Goal: Information Seeking & Learning: Compare options

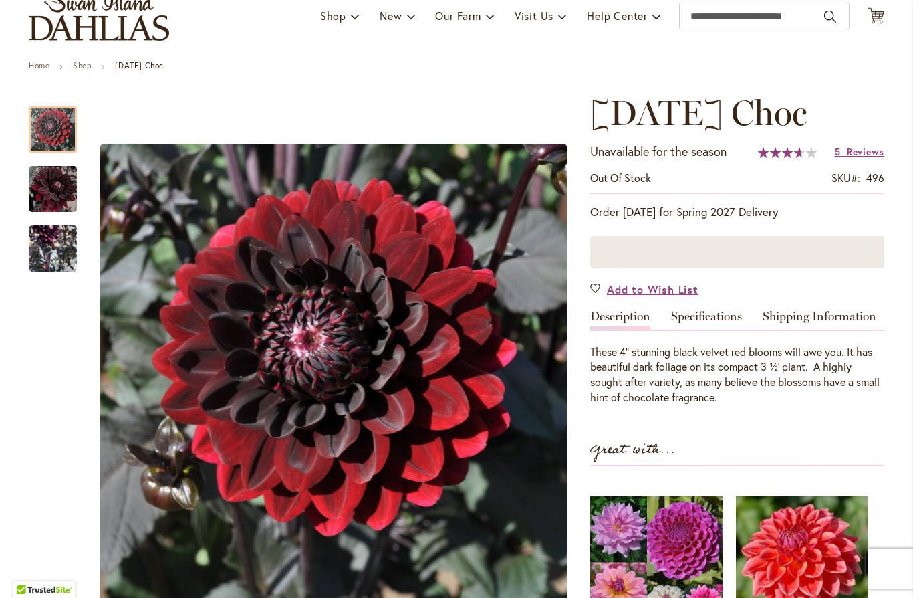
scroll to position [101, 0]
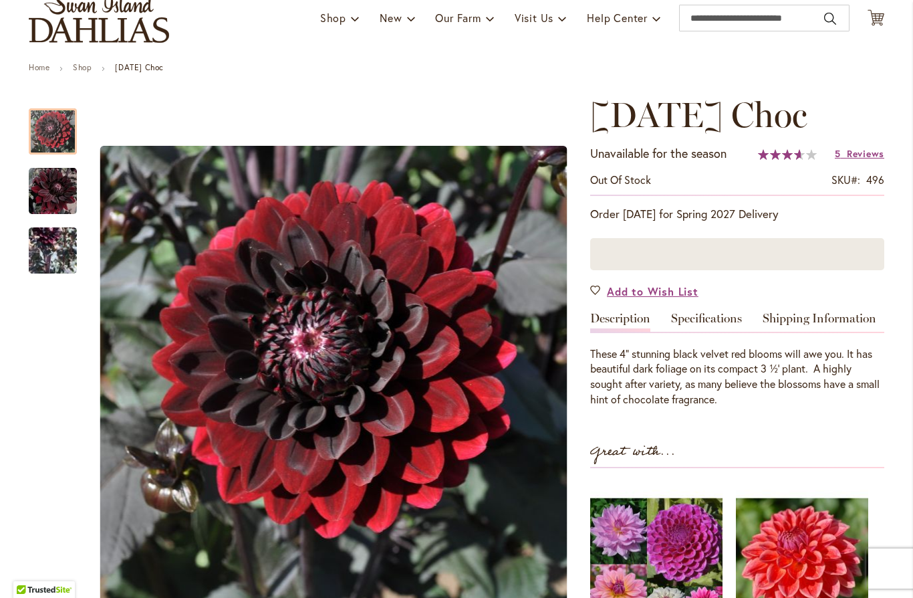
click at [707, 312] on link "Specifications" at bounding box center [706, 321] width 71 height 19
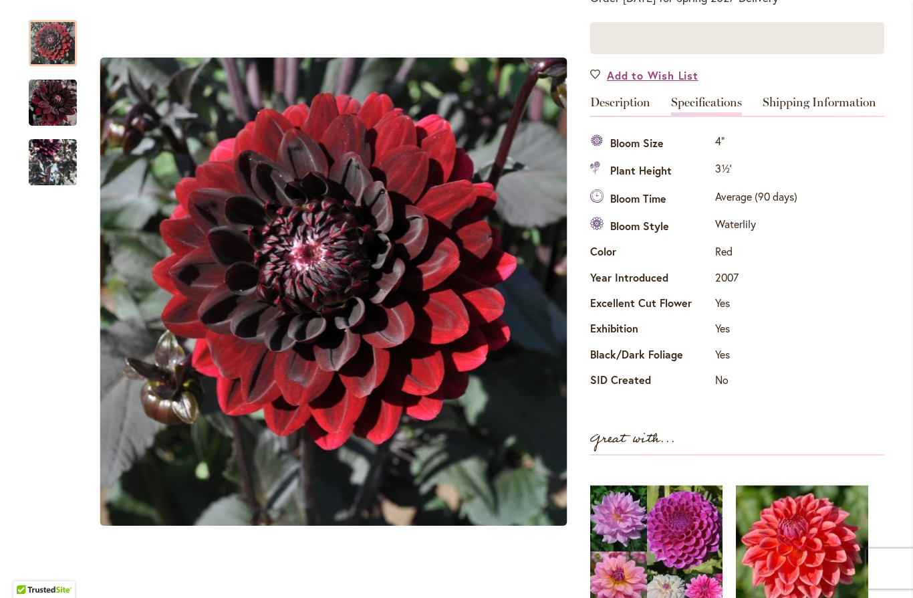
scroll to position [314, 0]
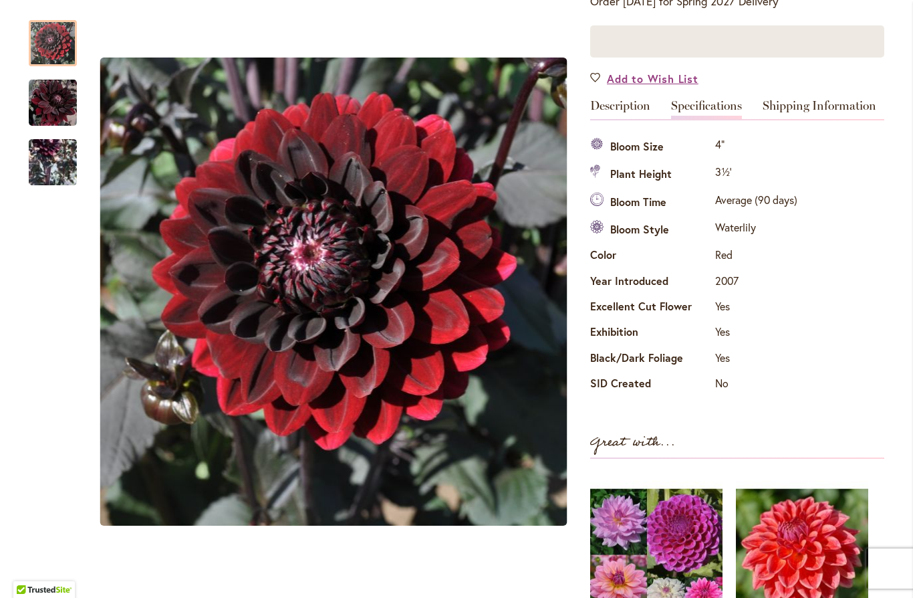
click at [618, 112] on link "Description" at bounding box center [620, 109] width 60 height 19
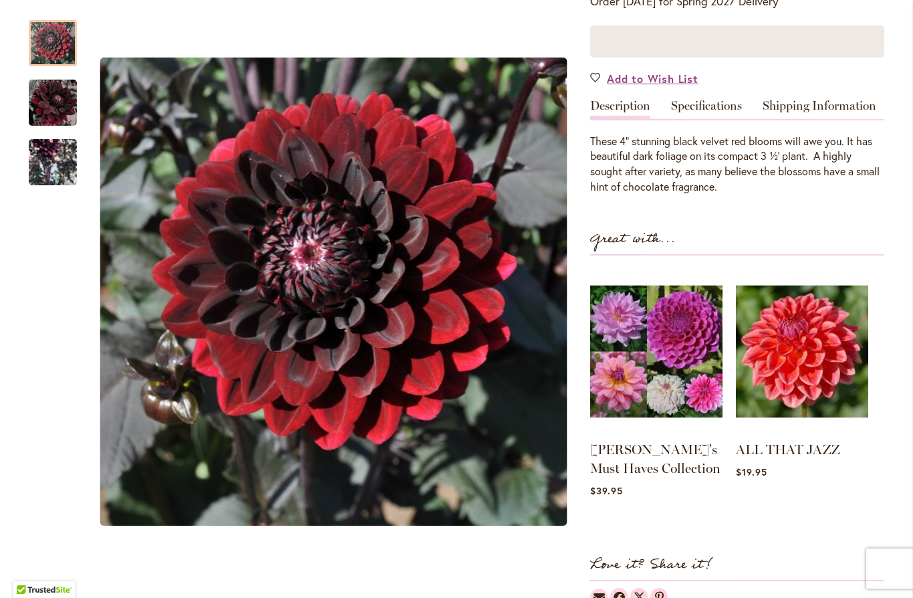
click at [47, 163] on img "Karma Choc" at bounding box center [53, 162] width 48 height 98
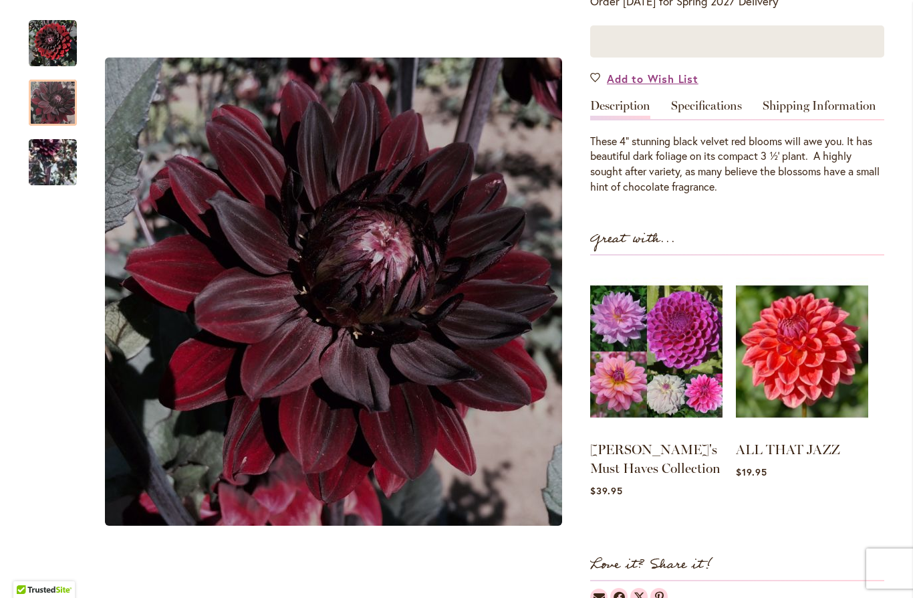
click at [61, 108] on img "Karma Choc" at bounding box center [53, 102] width 48 height 49
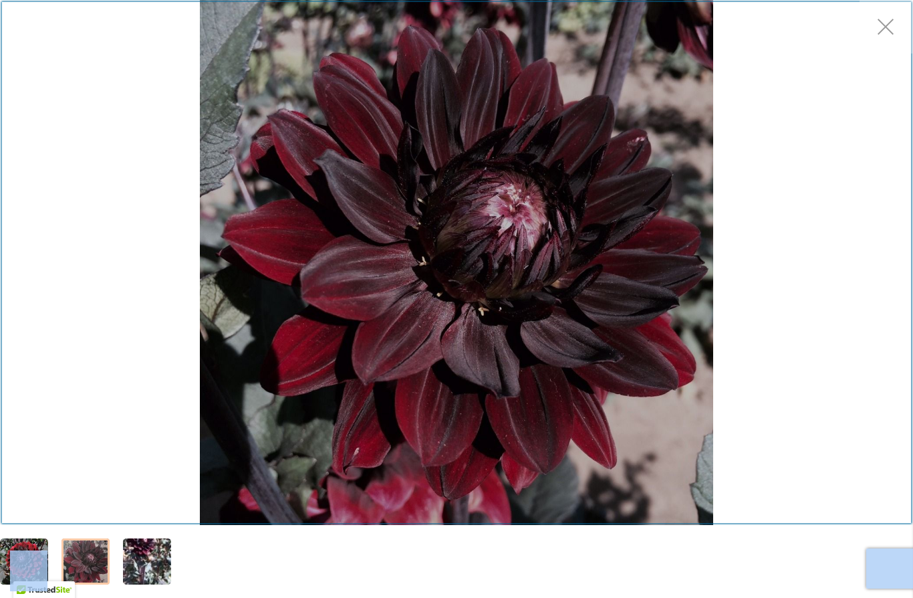
scroll to position [329, 0]
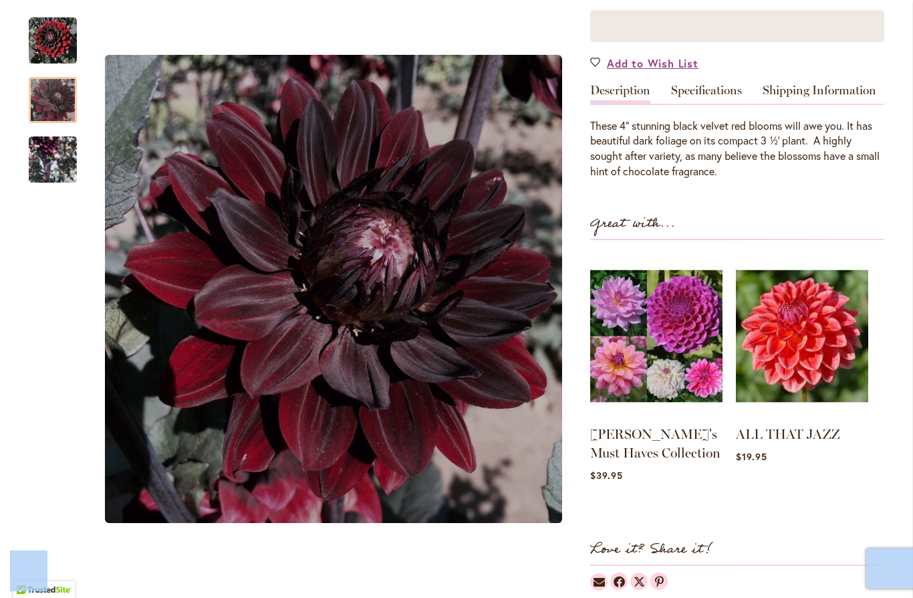
click at [883, 29] on div at bounding box center [737, 26] width 294 height 32
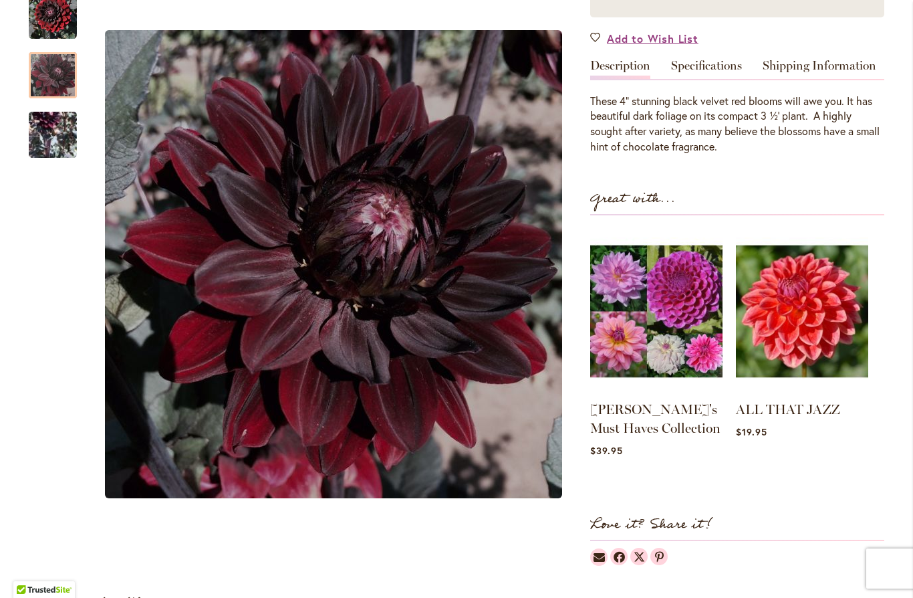
scroll to position [372, 0]
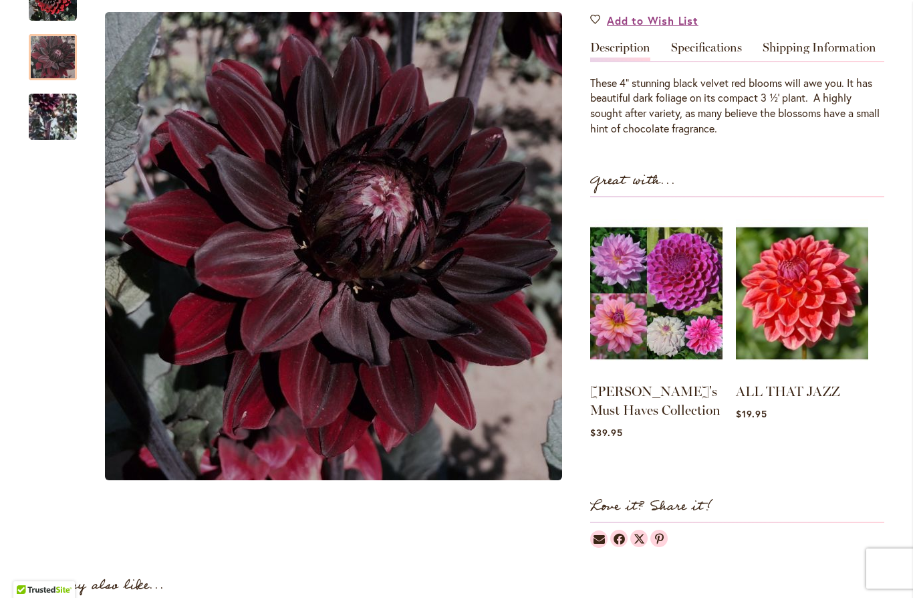
click at [636, 317] on img at bounding box center [656, 294] width 132 height 166
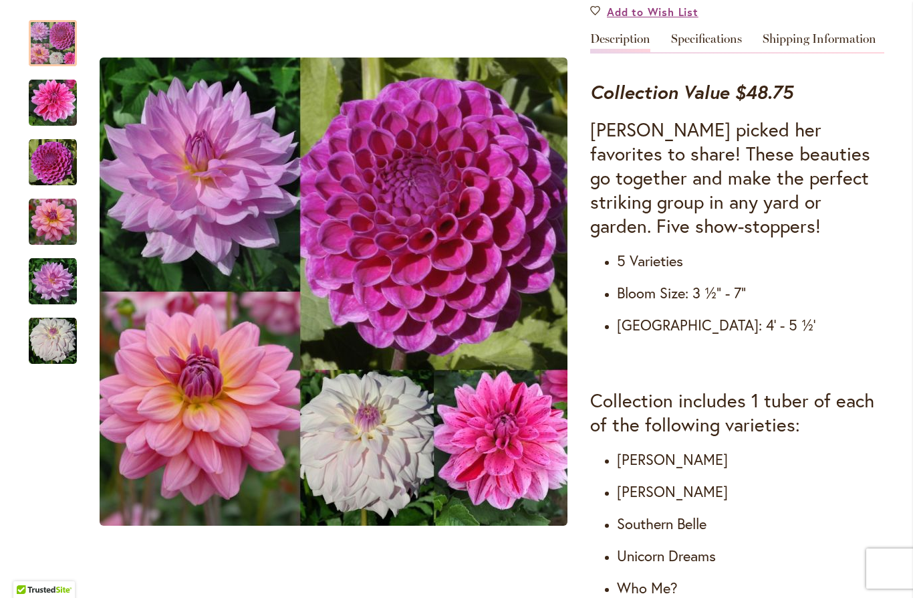
scroll to position [493, 0]
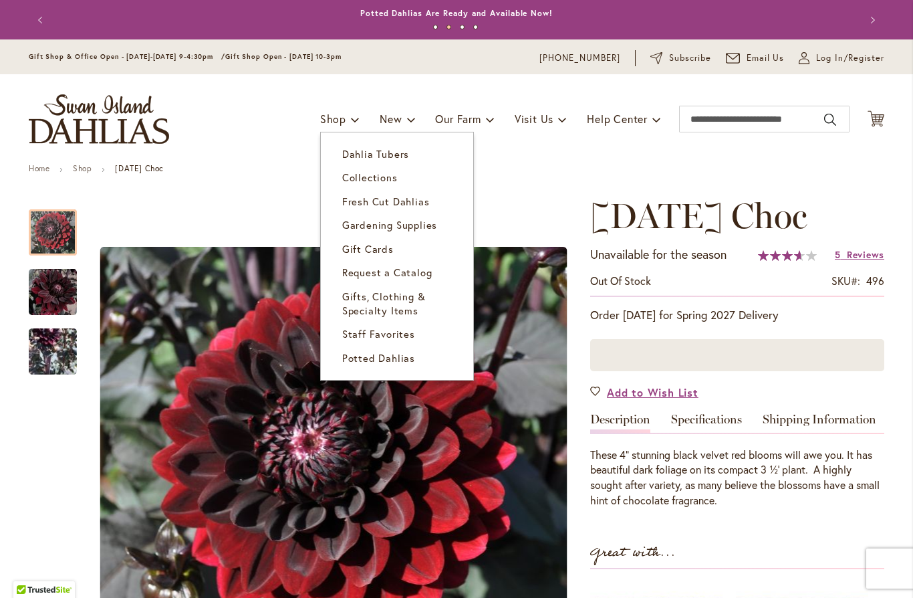
click at [352, 207] on span "Fresh Cut Dahlias" at bounding box center [386, 201] width 88 height 13
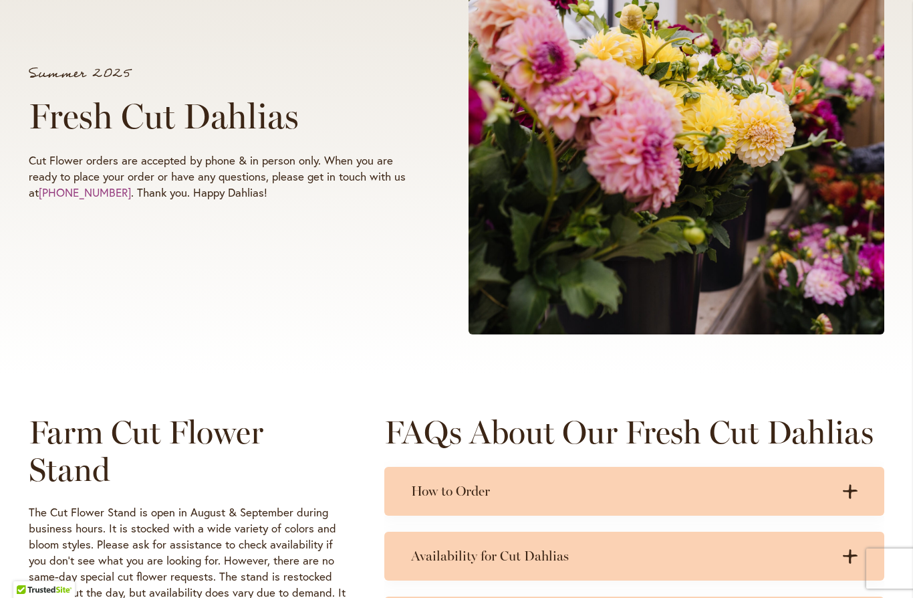
scroll to position [269, 0]
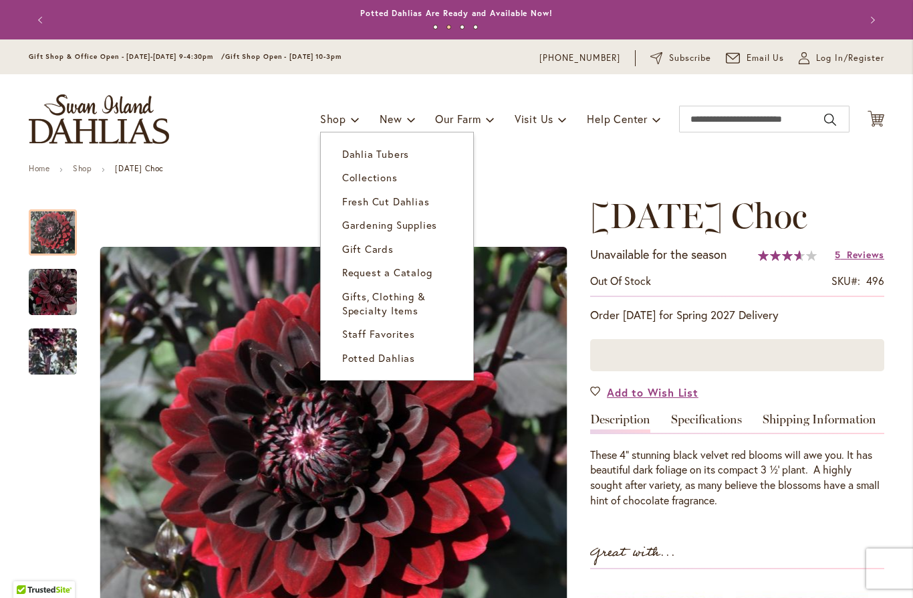
click at [358, 358] on span "Potted Dahlias" at bounding box center [378, 357] width 73 height 13
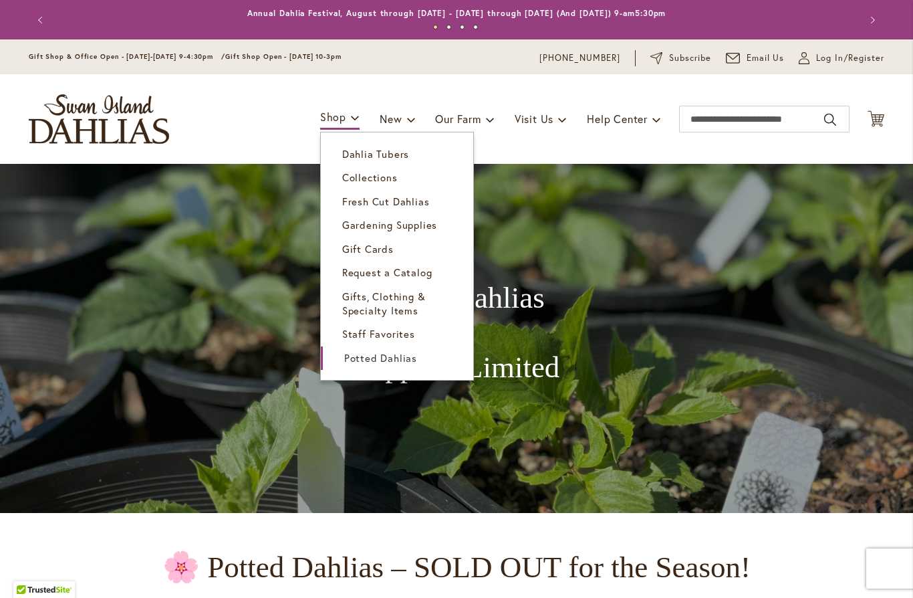
click at [356, 185] on link "Collections" at bounding box center [397, 177] width 152 height 23
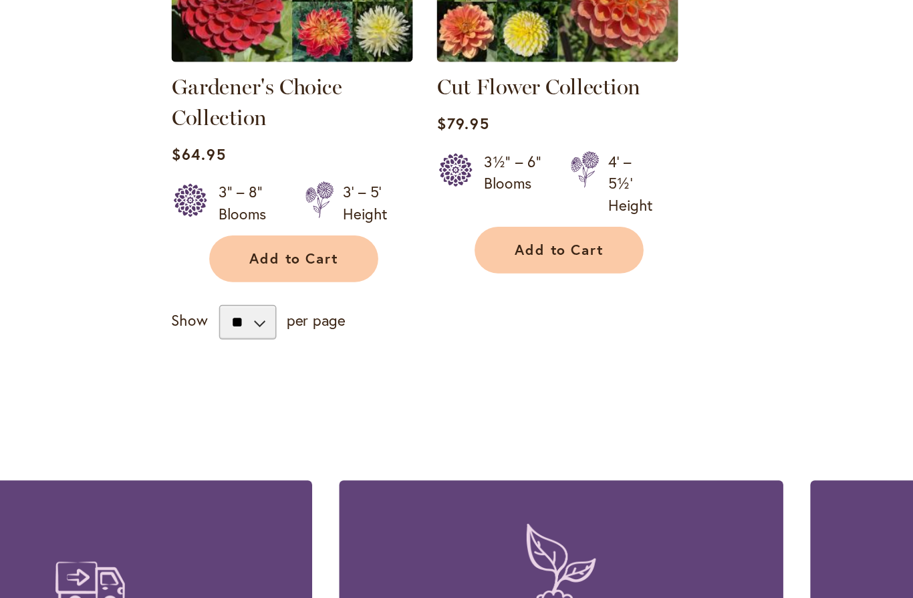
scroll to position [591, 0]
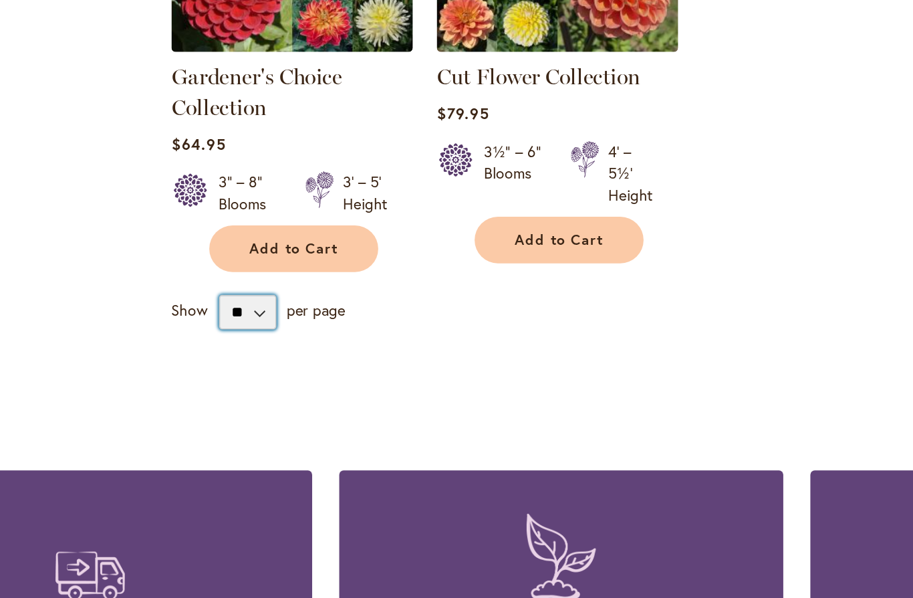
click at [245, 279] on select "** ** ** **" at bounding box center [262, 289] width 35 height 21
select select "**"
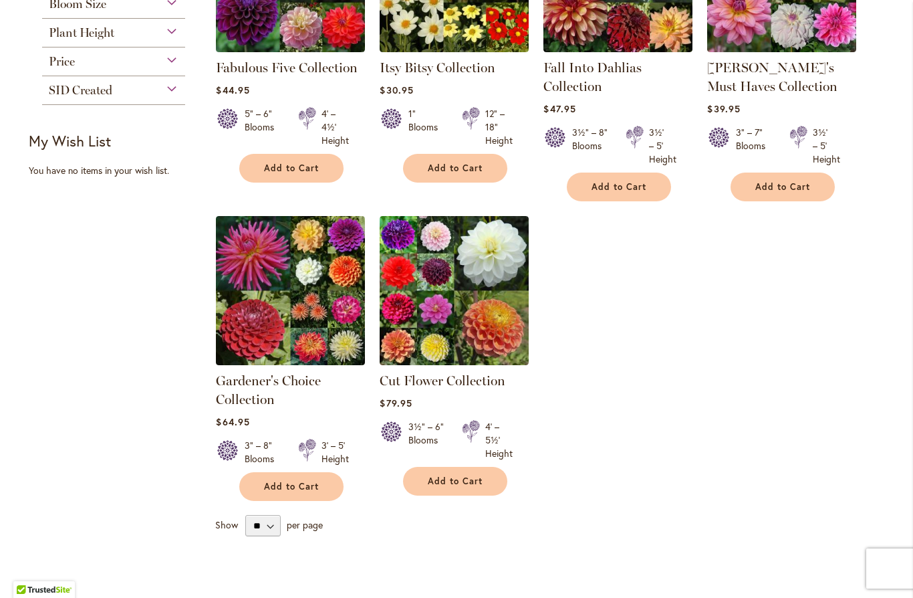
scroll to position [370, 0]
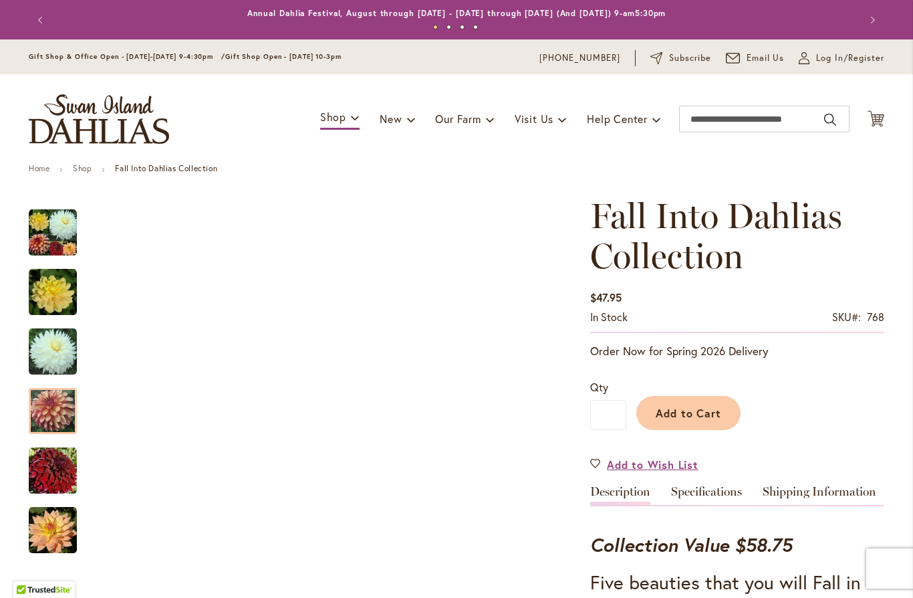
click at [60, 414] on img "Fall Into Dahlias Collection" at bounding box center [53, 411] width 48 height 48
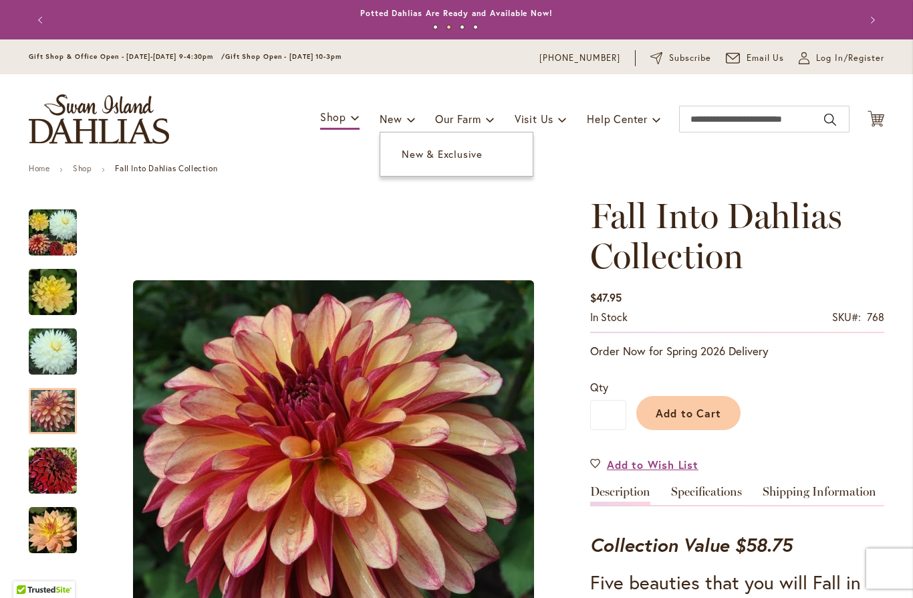
click at [407, 154] on span "New & Exclusive" at bounding box center [442, 153] width 81 height 13
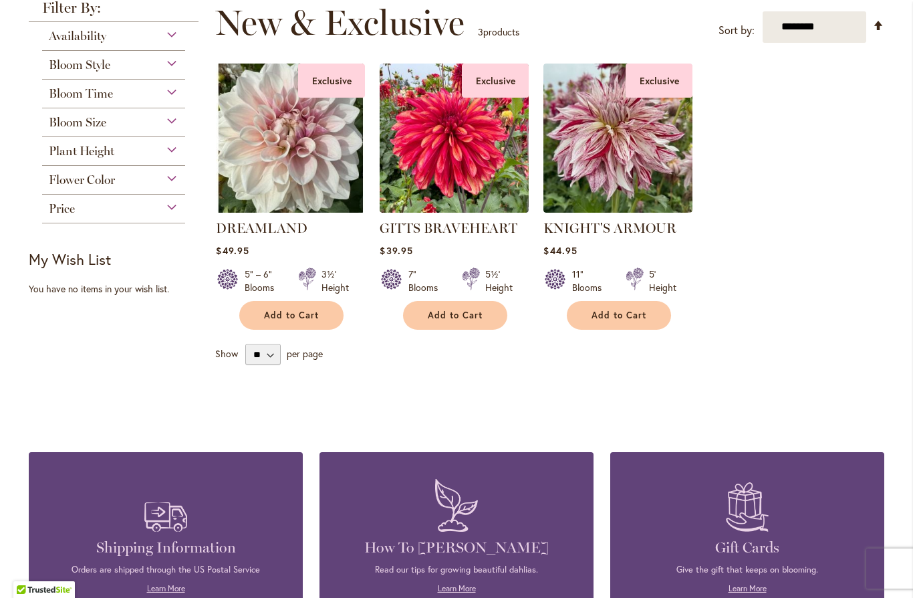
scroll to position [196, 0]
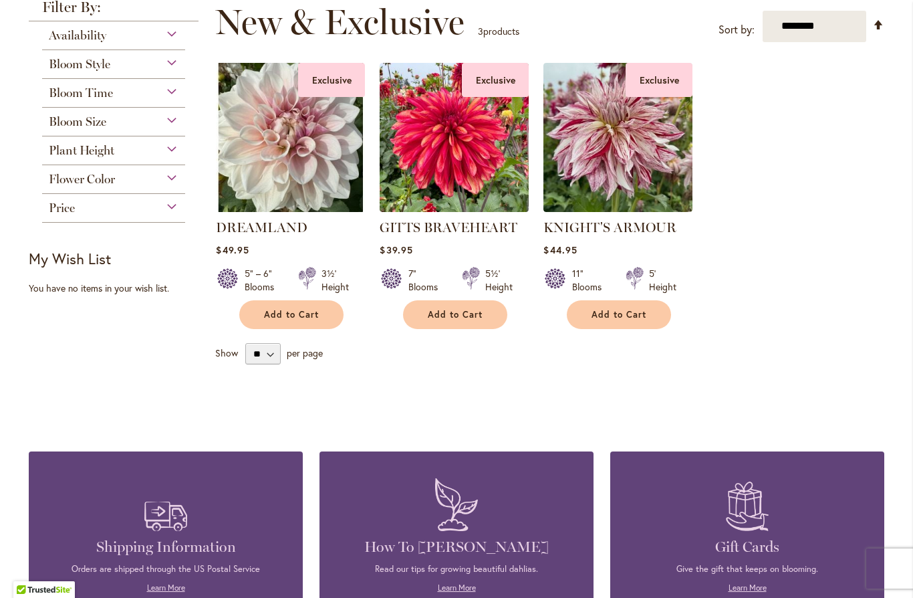
click at [583, 137] on img at bounding box center [618, 137] width 149 height 149
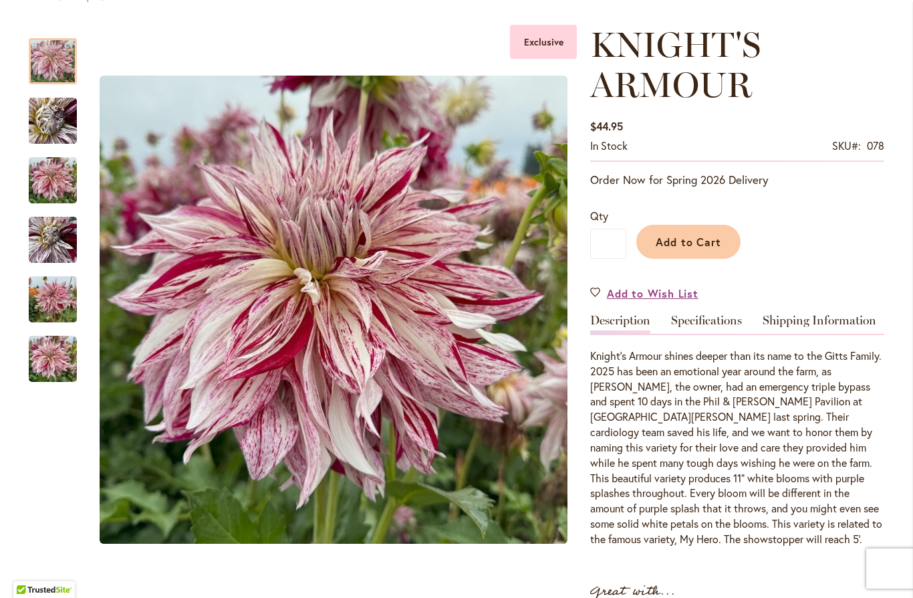
scroll to position [171, 0]
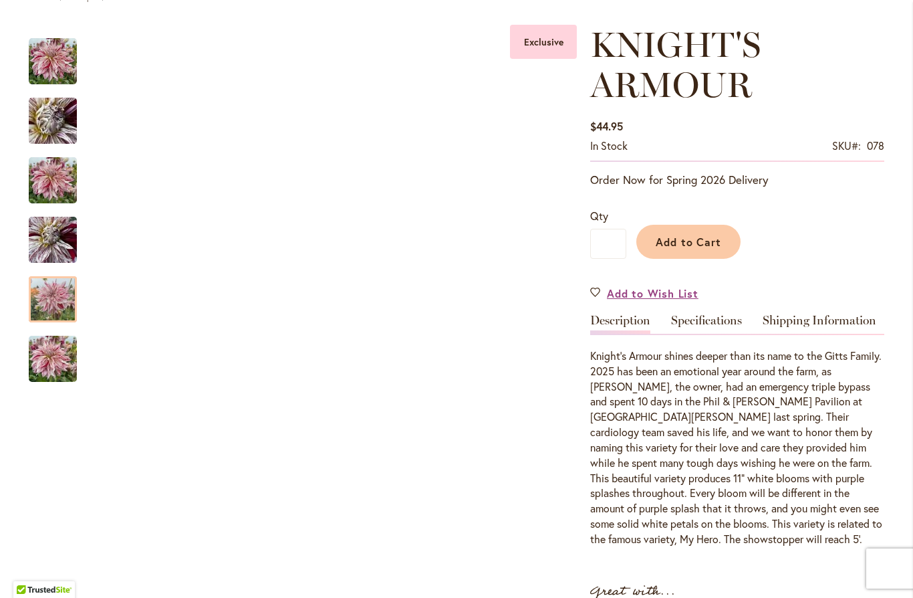
click at [55, 303] on img "KNIGHT'S ARMOUR" at bounding box center [53, 299] width 48 height 64
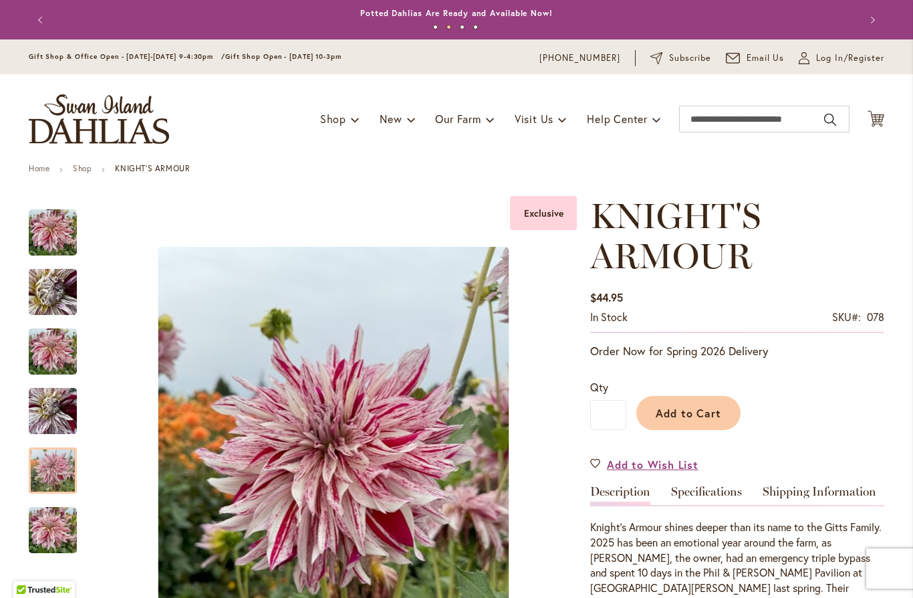
scroll to position [0, 0]
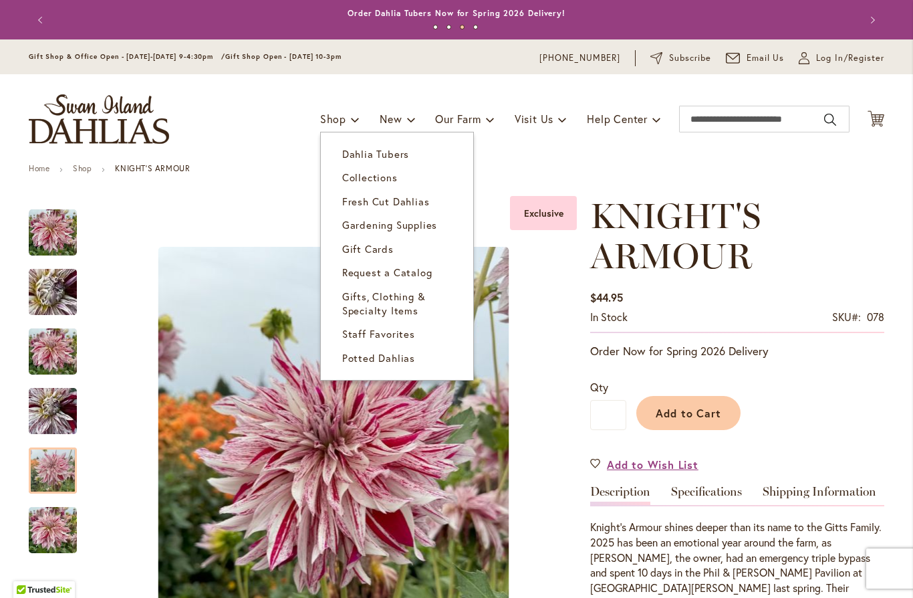
click at [374, 146] on link "Dahlia Tubers" at bounding box center [397, 153] width 152 height 23
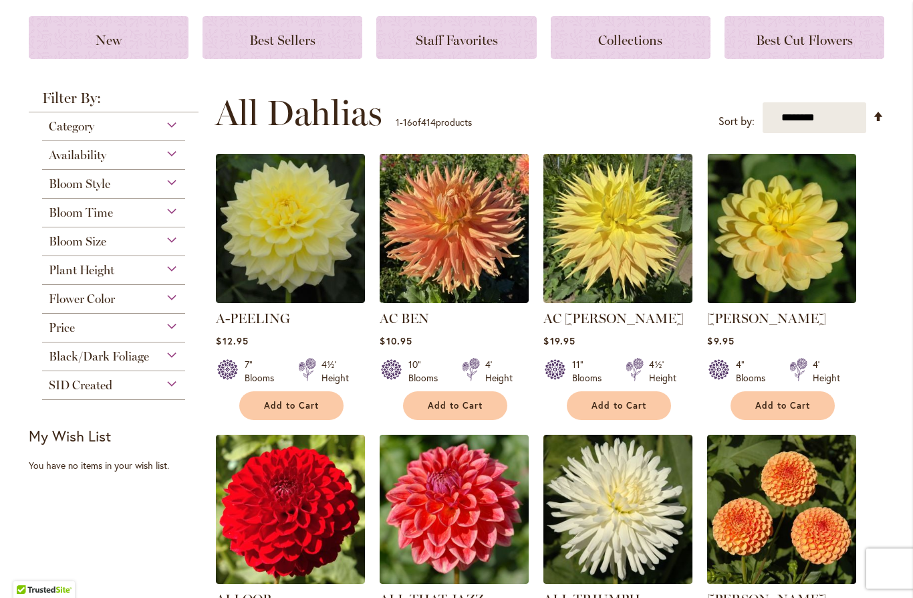
scroll to position [181, 0]
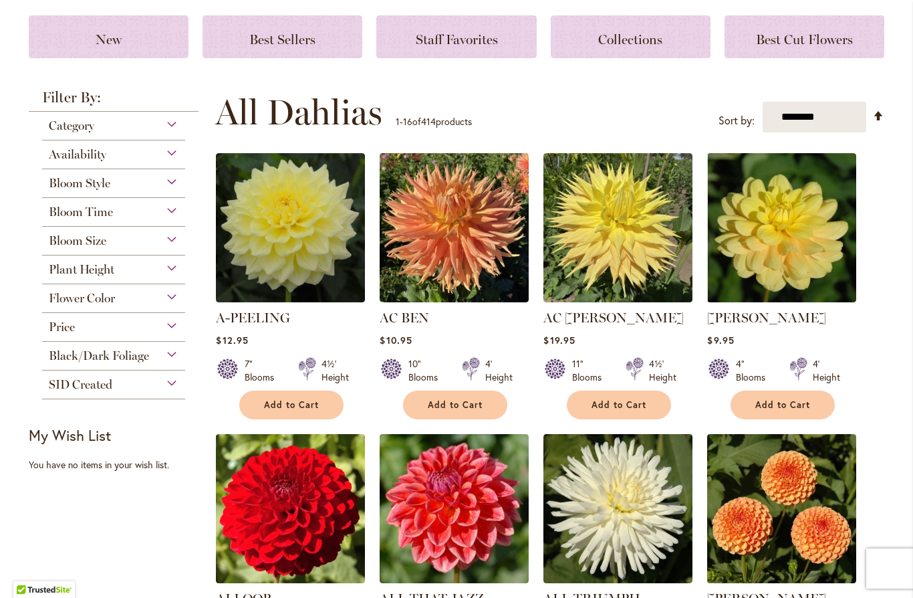
click at [65, 128] on span "Category" at bounding box center [71, 125] width 45 height 15
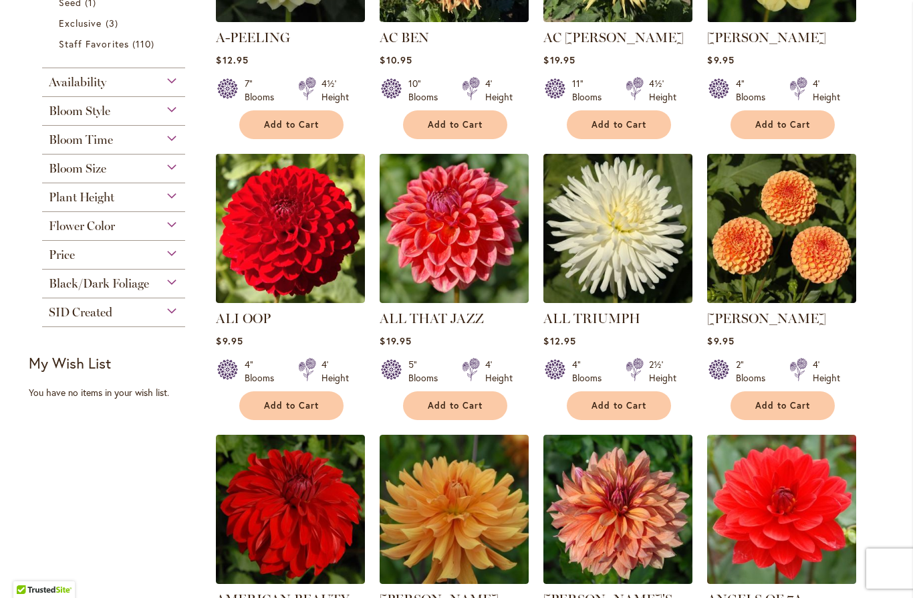
scroll to position [461, 0]
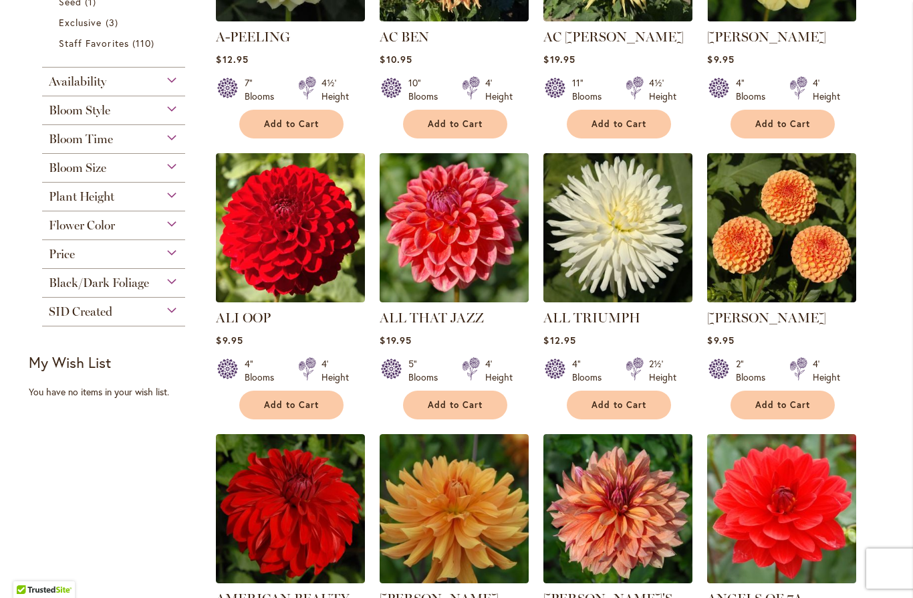
click at [60, 200] on span "Plant Height" at bounding box center [82, 196] width 66 height 15
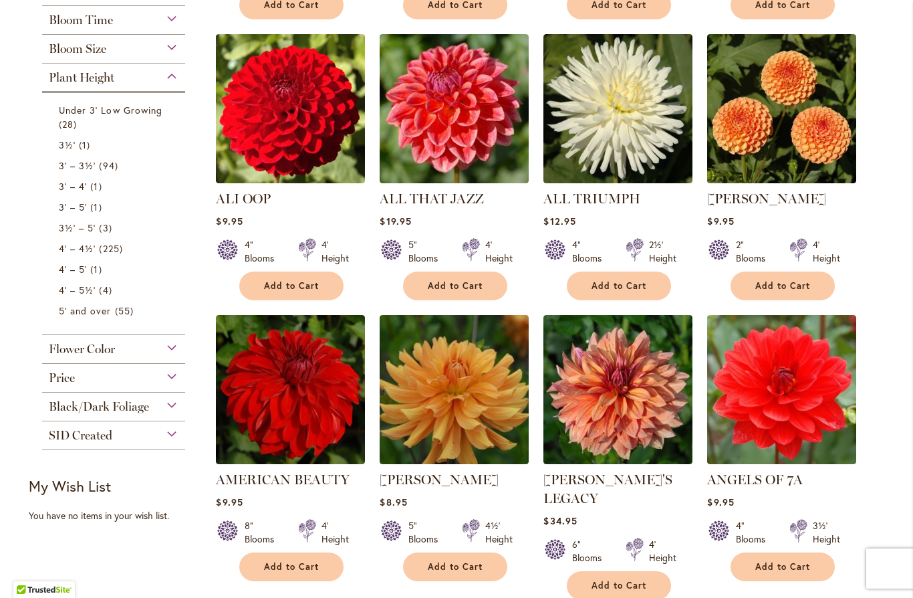
scroll to position [597, 0]
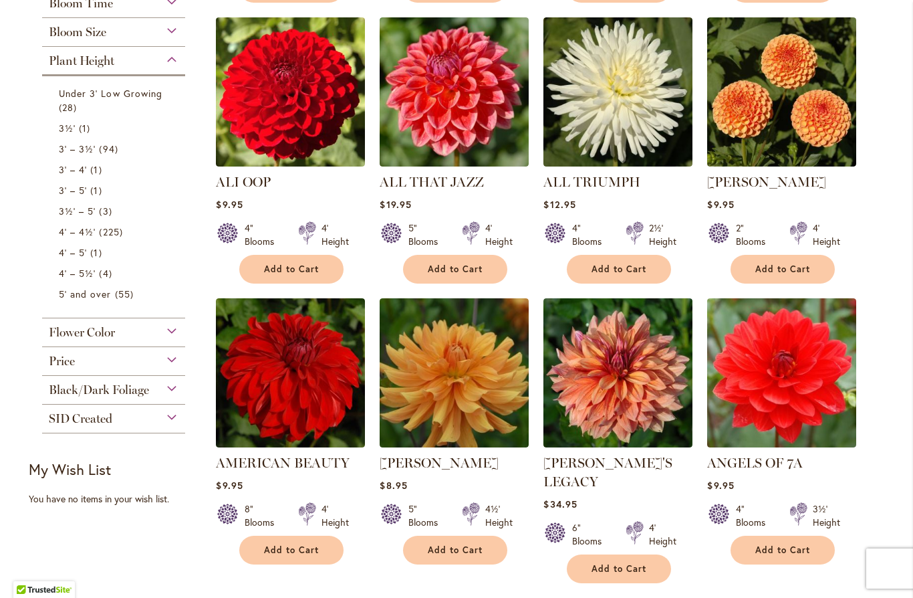
click at [64, 340] on span "Flower Color" at bounding box center [82, 332] width 66 height 15
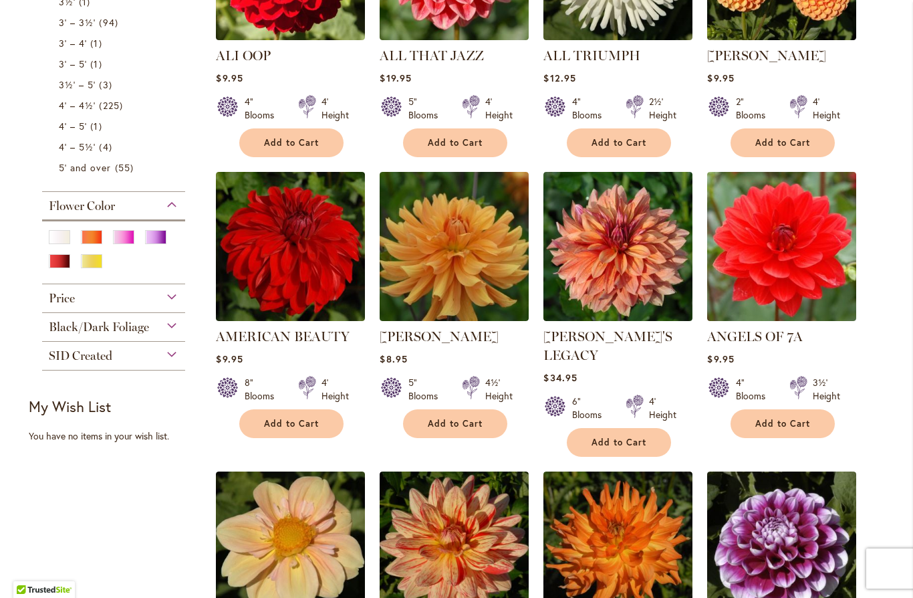
scroll to position [727, 0]
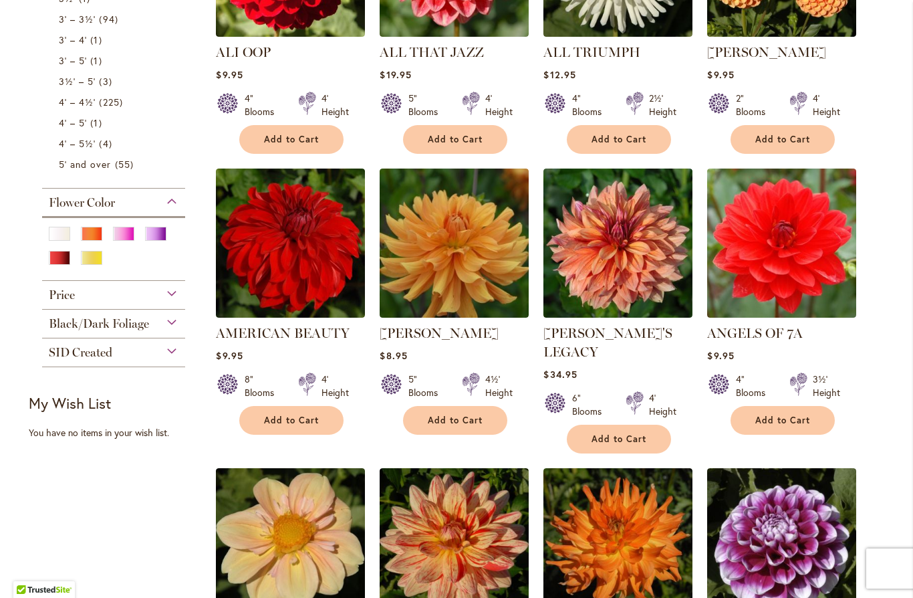
click at [99, 236] on div "Orange/Peach" at bounding box center [91, 234] width 21 height 14
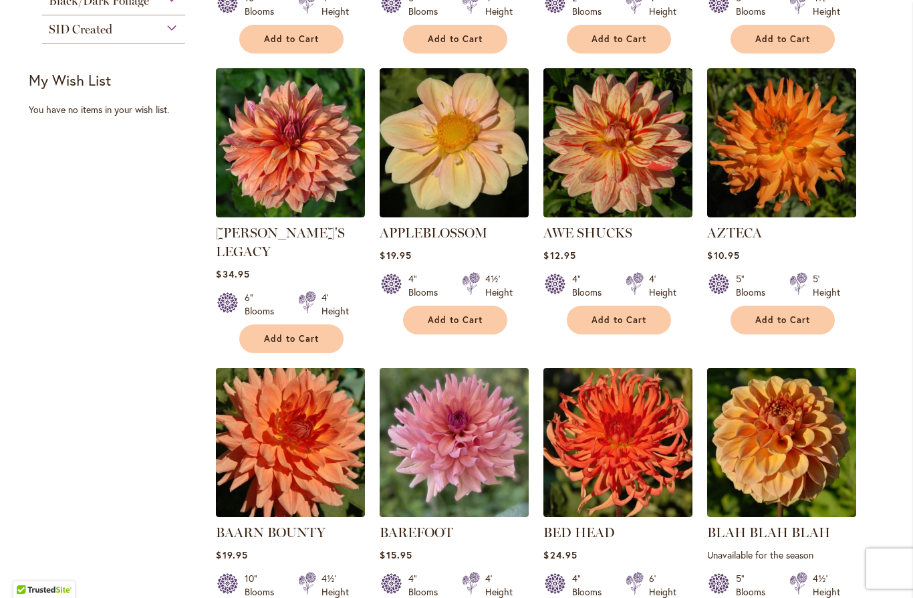
scroll to position [524, 0]
click at [285, 145] on img at bounding box center [290, 142] width 149 height 149
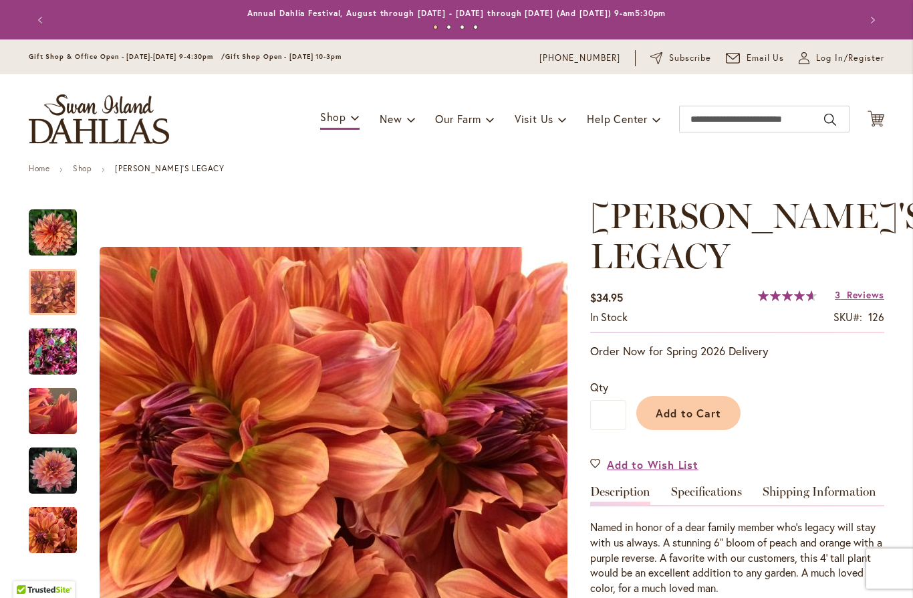
click at [57, 294] on img "Andy's Legacy" at bounding box center [53, 292] width 48 height 48
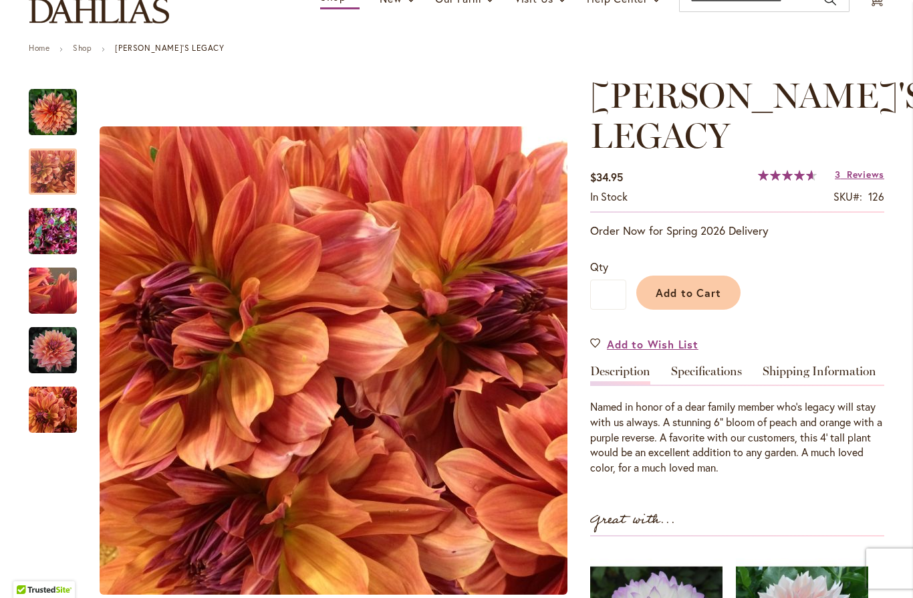
scroll to position [133, 0]
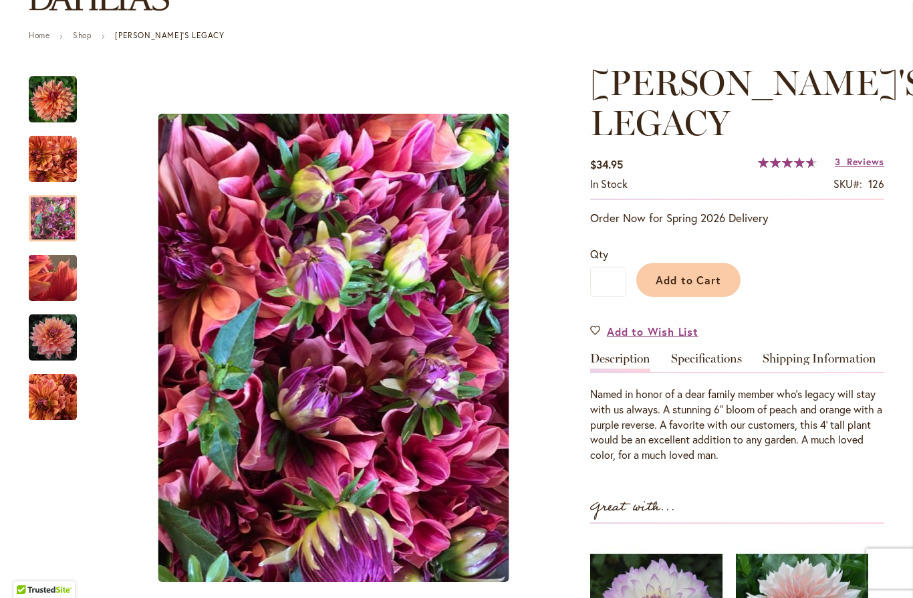
click at [45, 220] on img "Andy's Legacy" at bounding box center [53, 219] width 48 height 64
click at [55, 282] on img "Andy's Legacy" at bounding box center [53, 278] width 96 height 72
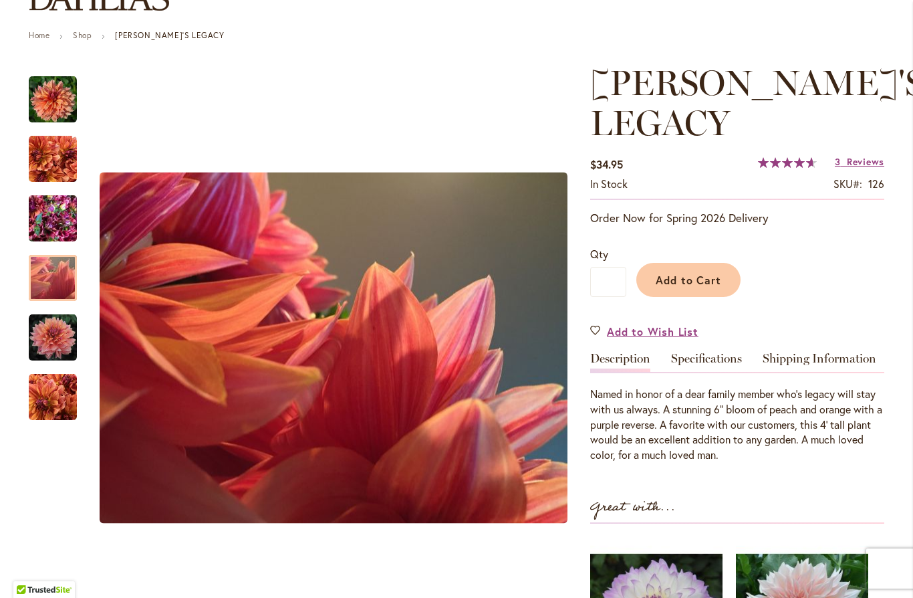
click at [56, 340] on img "Andy's Legacy" at bounding box center [53, 338] width 48 height 48
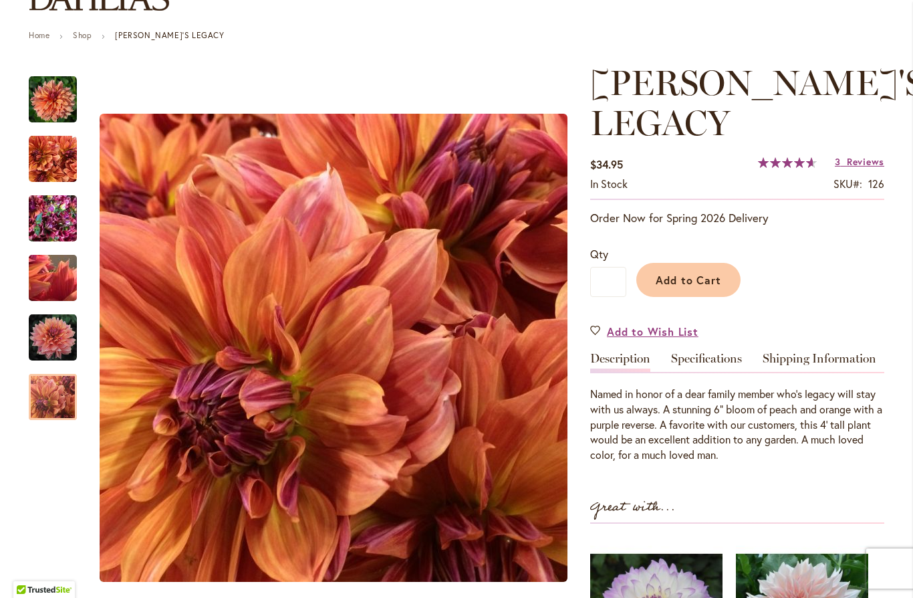
click at [60, 397] on img "Andy's Legacy" at bounding box center [53, 397] width 48 height 48
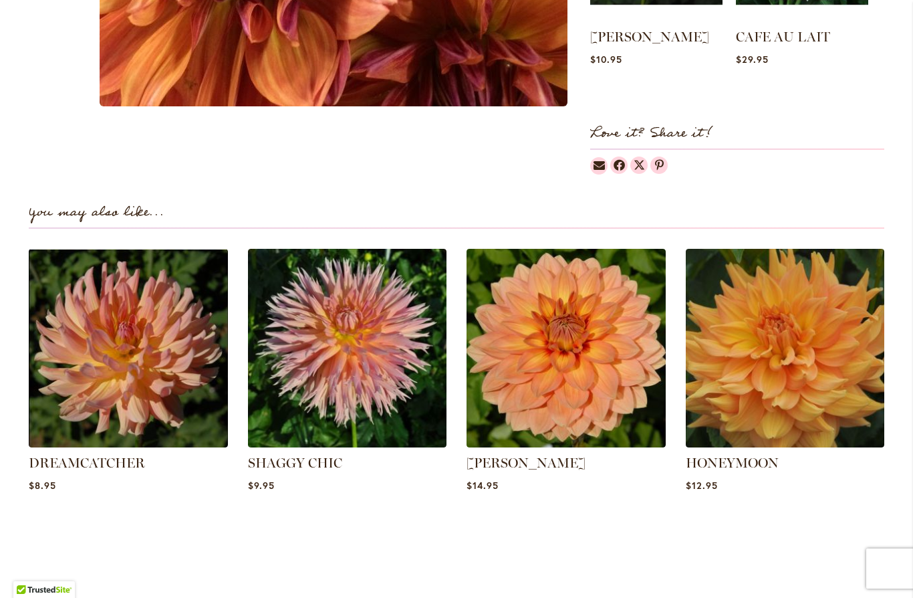
scroll to position [816, 0]
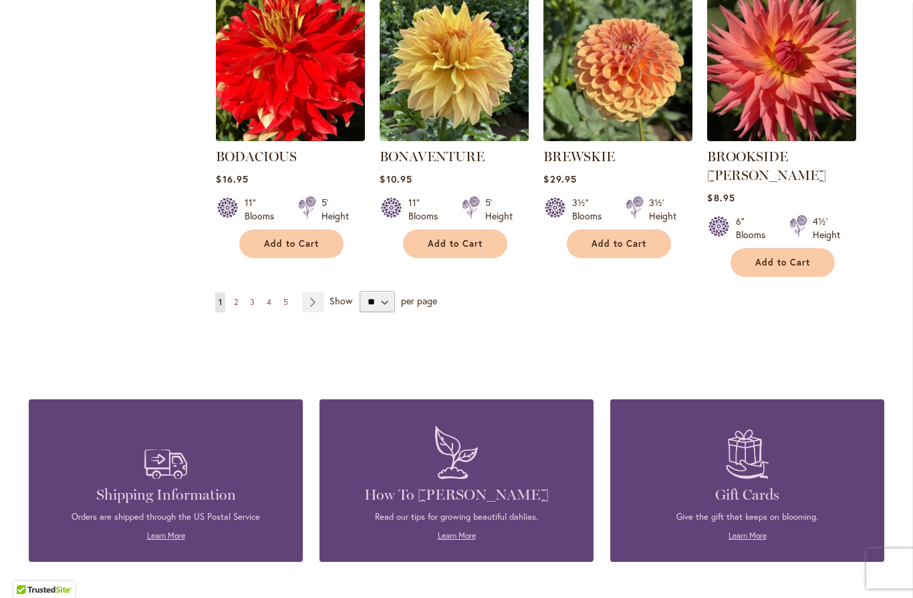
scroll to position [1181, 0]
click at [312, 292] on link "Page Next" at bounding box center [313, 302] width 22 height 20
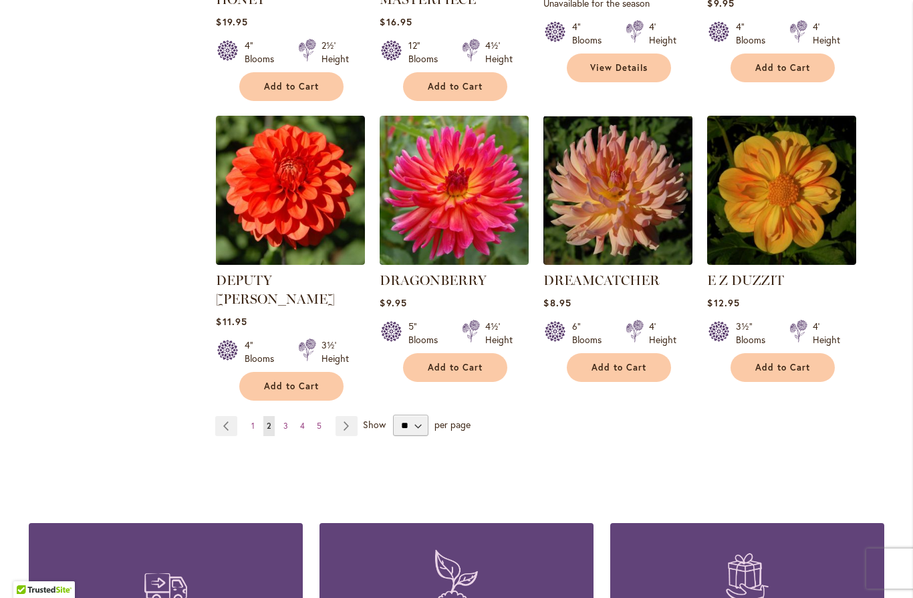
scroll to position [1078, 0]
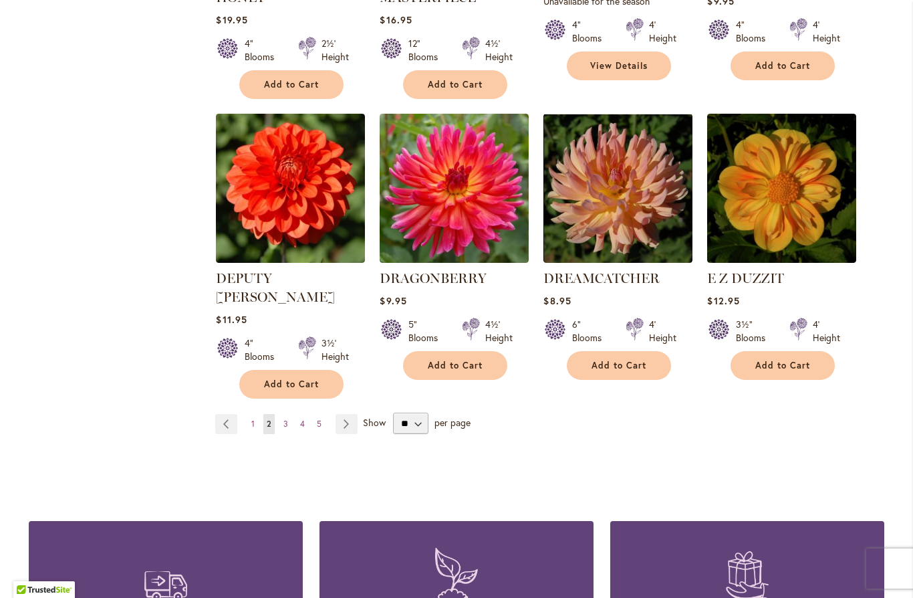
click at [354, 414] on link "Page Next" at bounding box center [347, 424] width 22 height 20
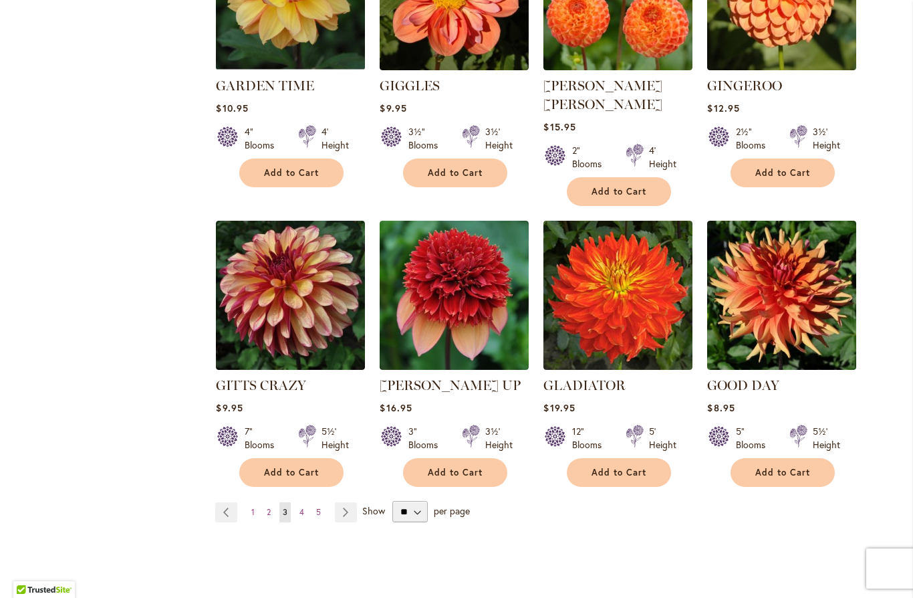
scroll to position [971, 0]
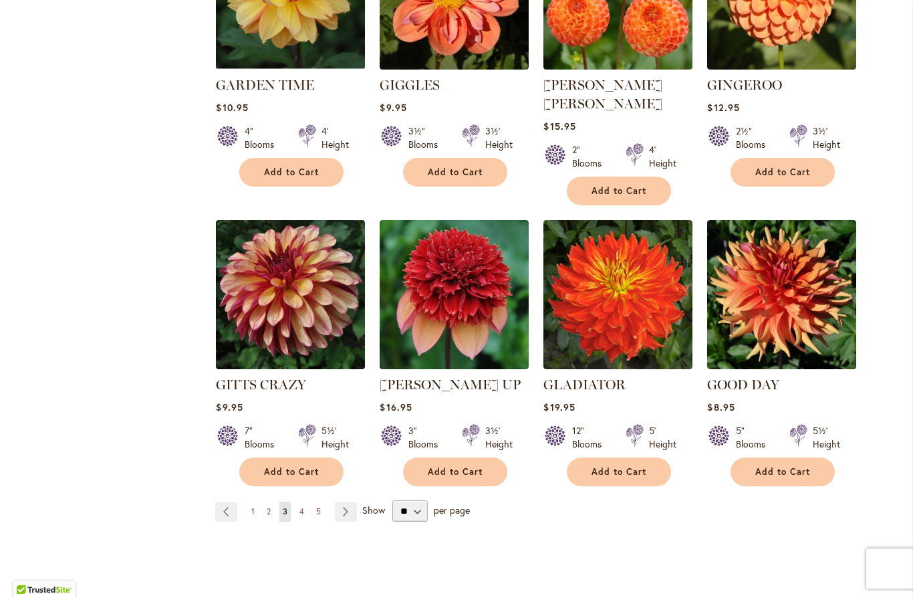
click at [349, 501] on link "Page Next" at bounding box center [346, 511] width 22 height 20
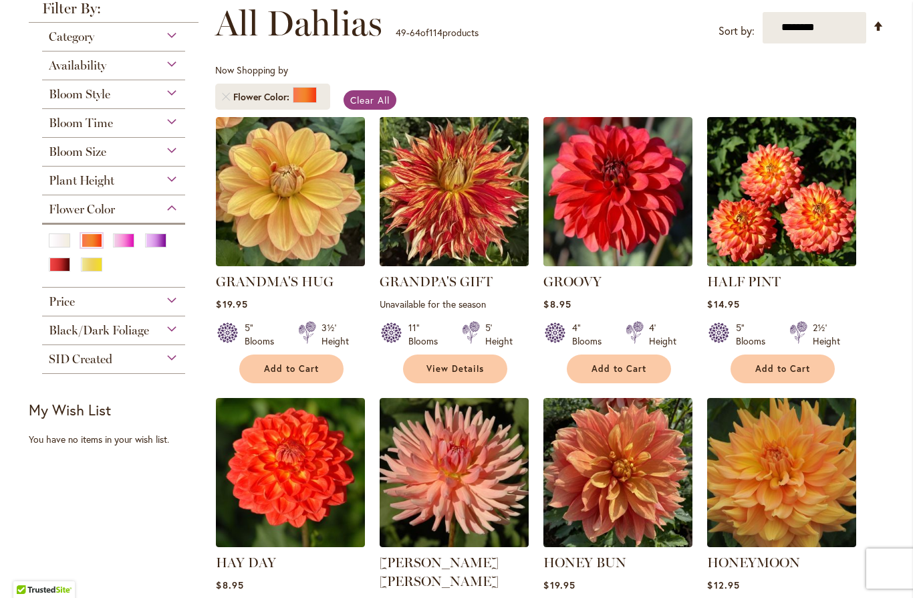
scroll to position [183, 0]
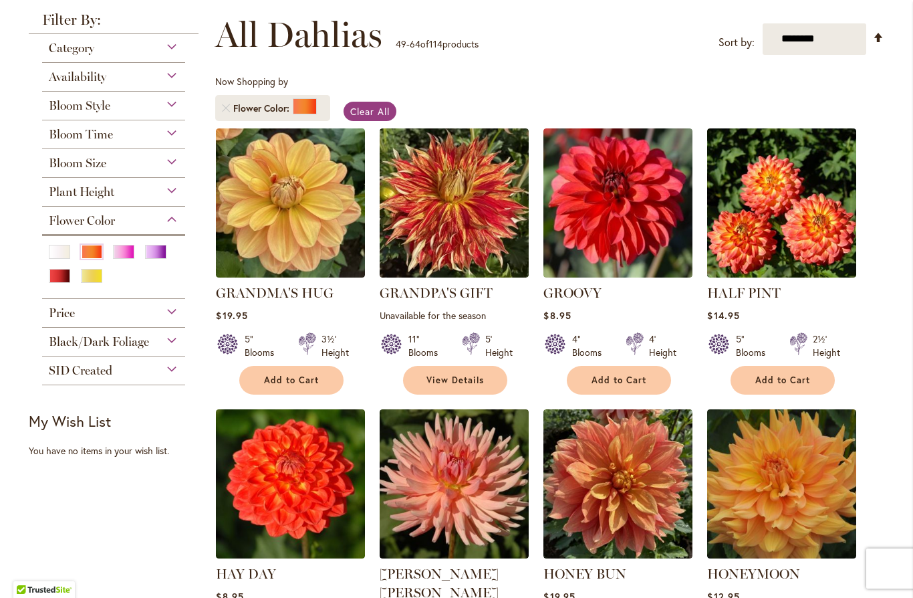
click at [132, 257] on div "Pink" at bounding box center [123, 252] width 21 height 14
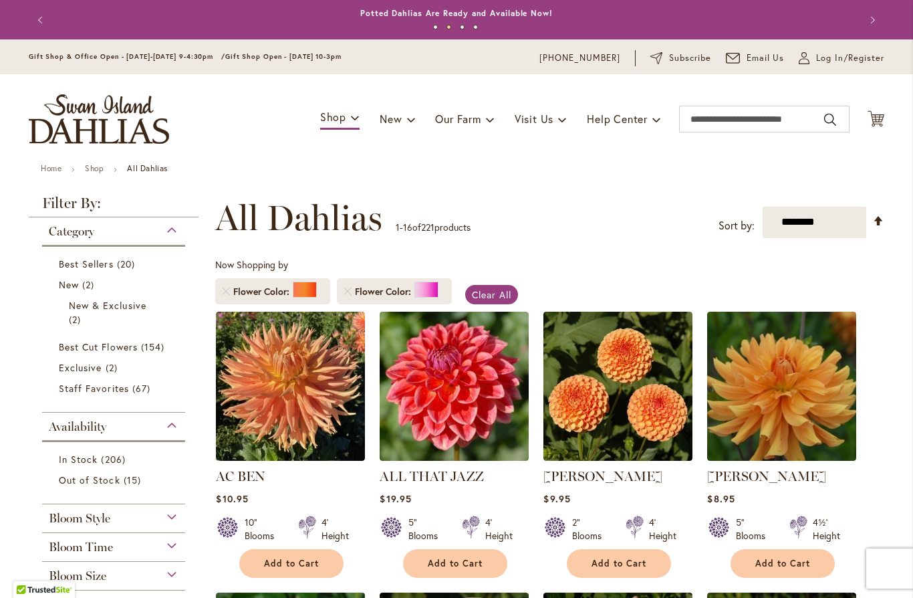
click at [230, 295] on link "Remove Flower Color Orange/Peach" at bounding box center [226, 291] width 8 height 8
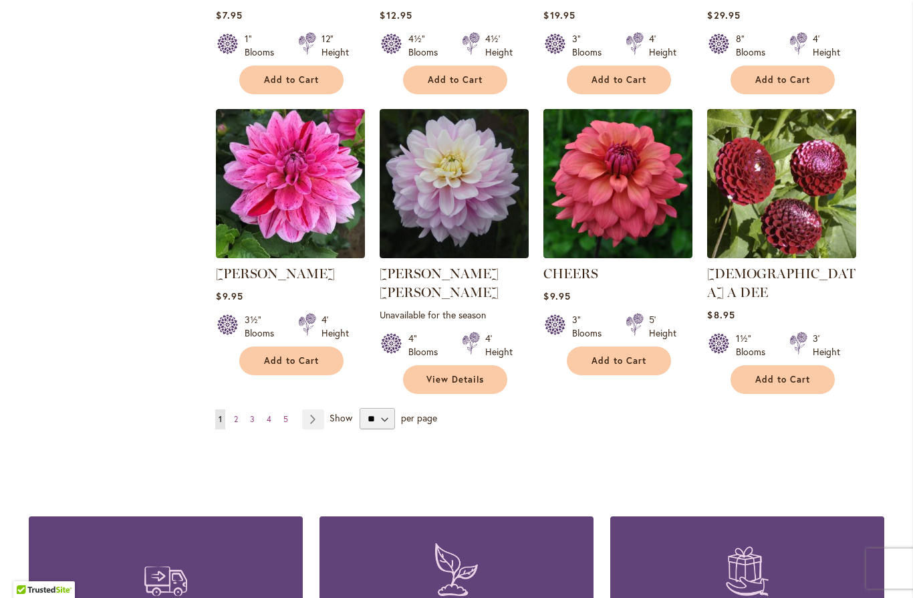
scroll to position [1086, 0]
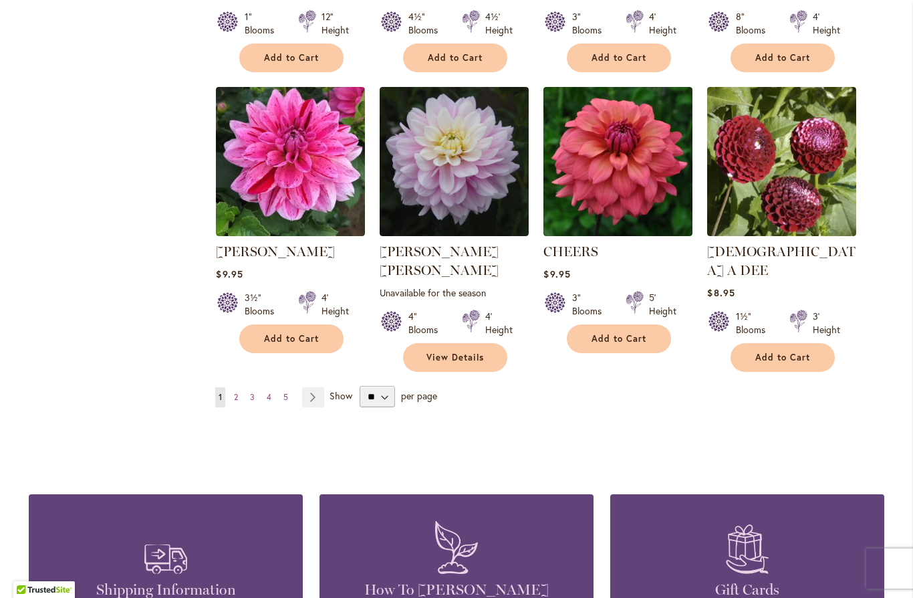
click at [314, 387] on link "Page Next" at bounding box center [313, 397] width 22 height 20
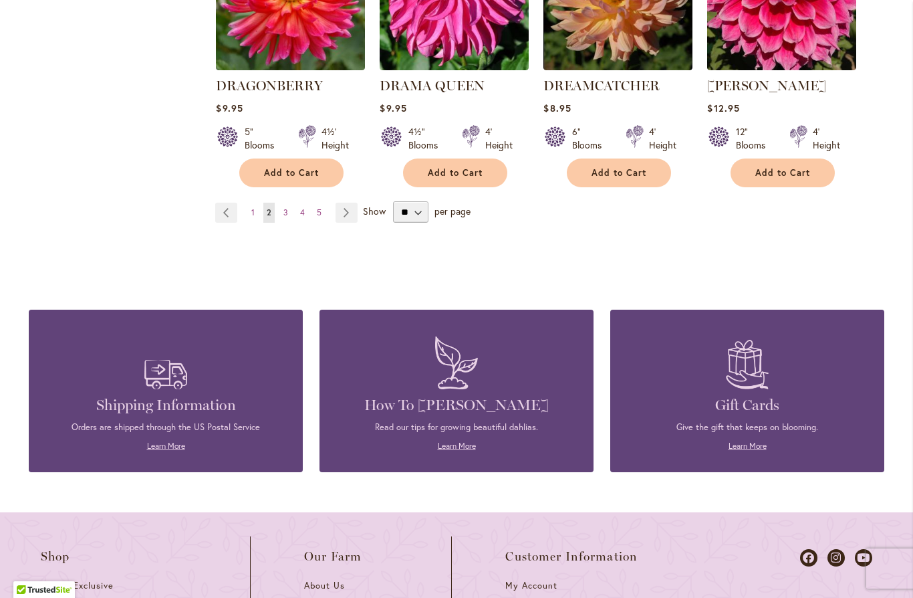
scroll to position [1252, 0]
click at [346, 203] on link "Page Next" at bounding box center [347, 213] width 22 height 20
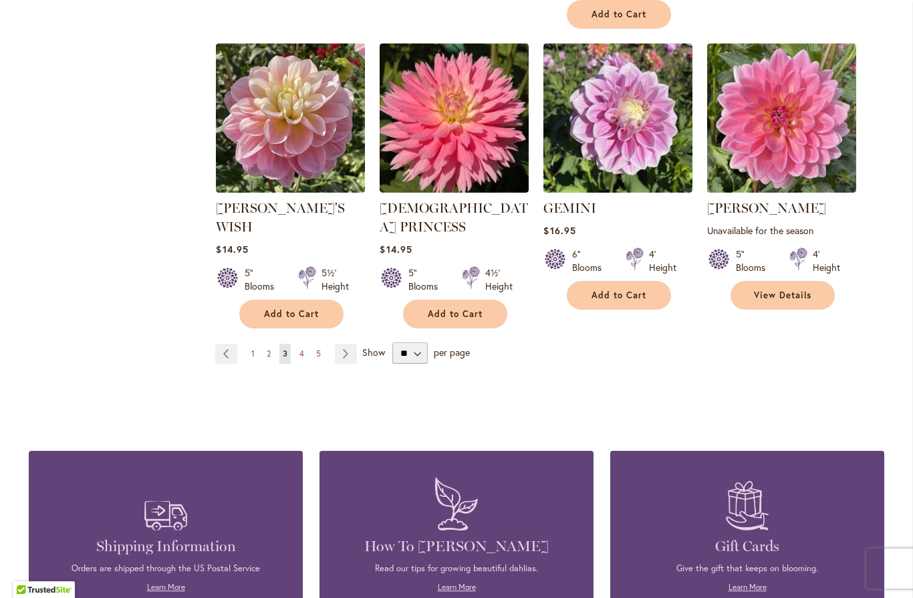
scroll to position [1149, 0]
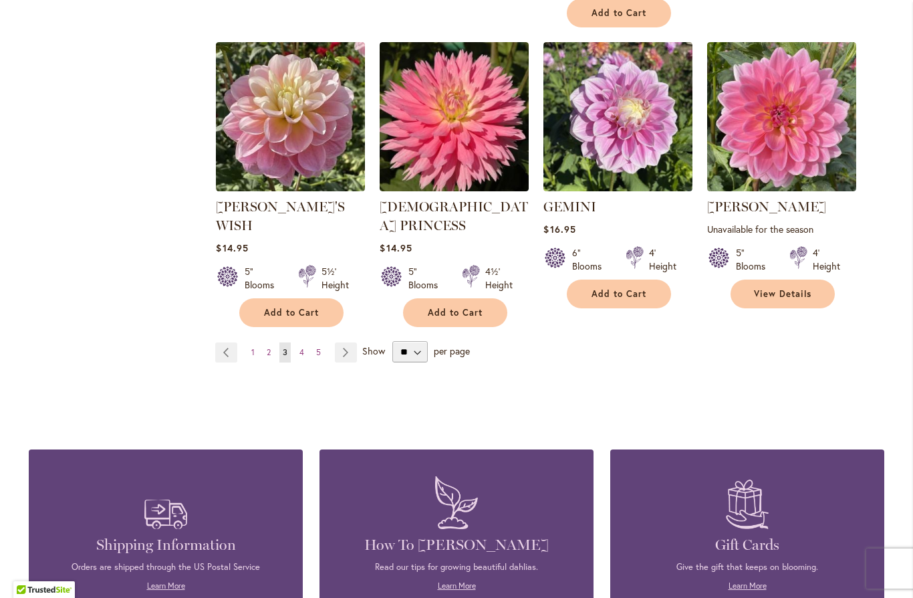
click at [346, 342] on link "Page Next" at bounding box center [346, 352] width 22 height 20
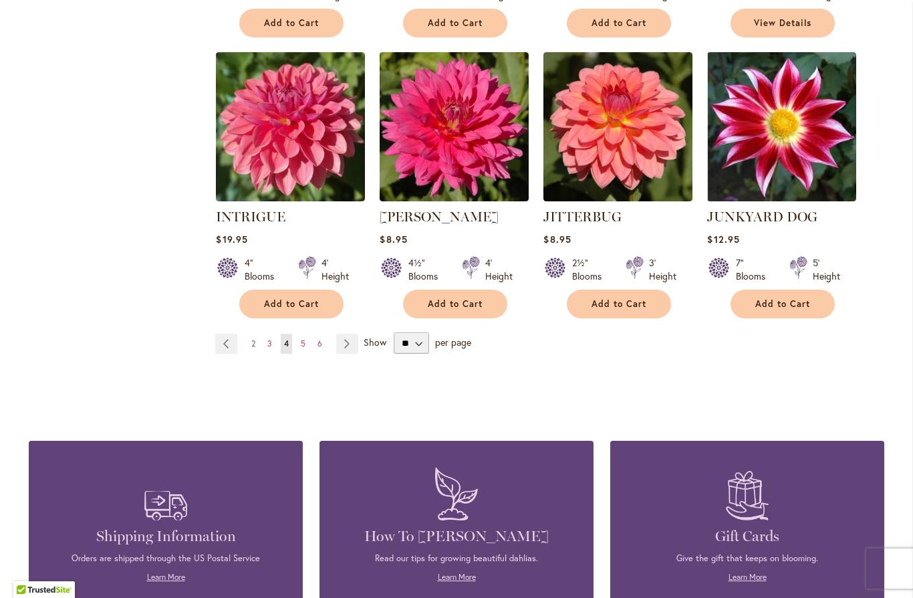
scroll to position [1109, 0]
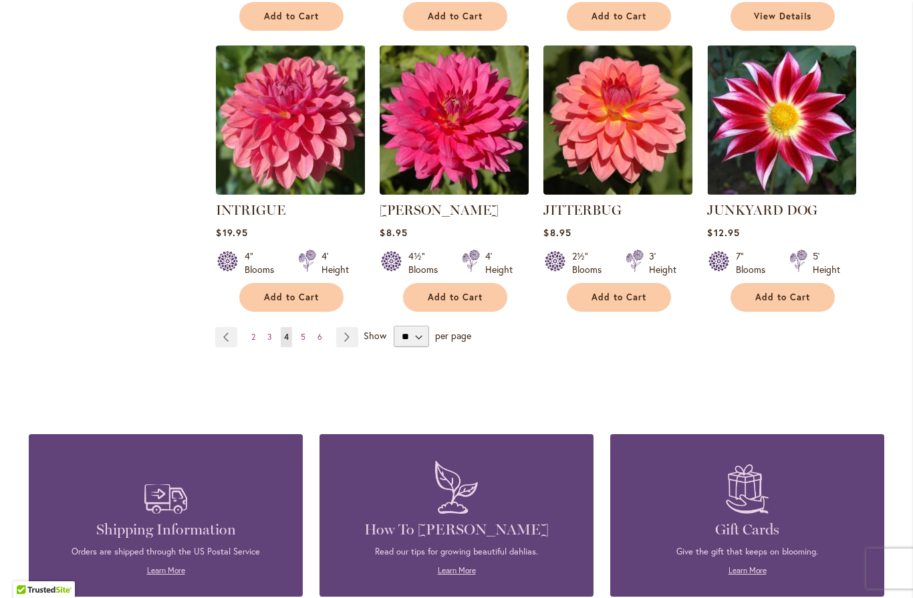
click at [355, 334] on link "Page Next" at bounding box center [347, 337] width 22 height 20
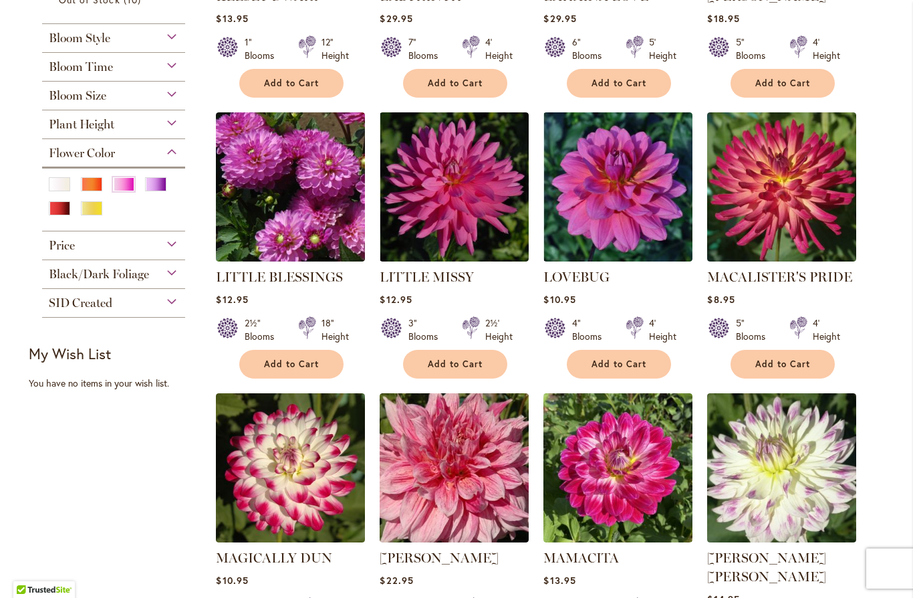
scroll to position [480, 0]
click at [160, 186] on div "Purple" at bounding box center [155, 184] width 21 height 14
click at [159, 191] on div "Purple" at bounding box center [155, 184] width 21 height 14
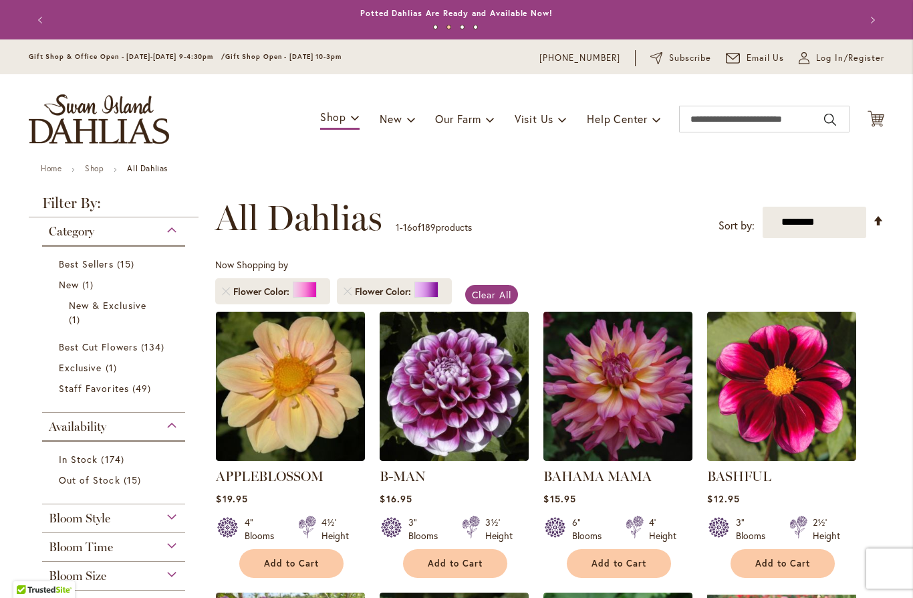
click at [227, 292] on link "Remove Flower Color Pink" at bounding box center [226, 291] width 8 height 8
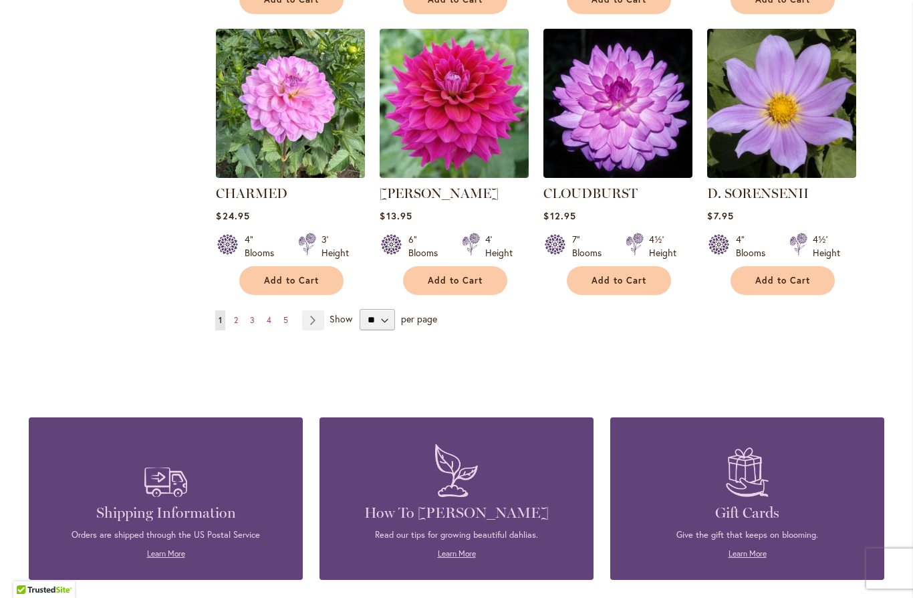
scroll to position [1127, 0]
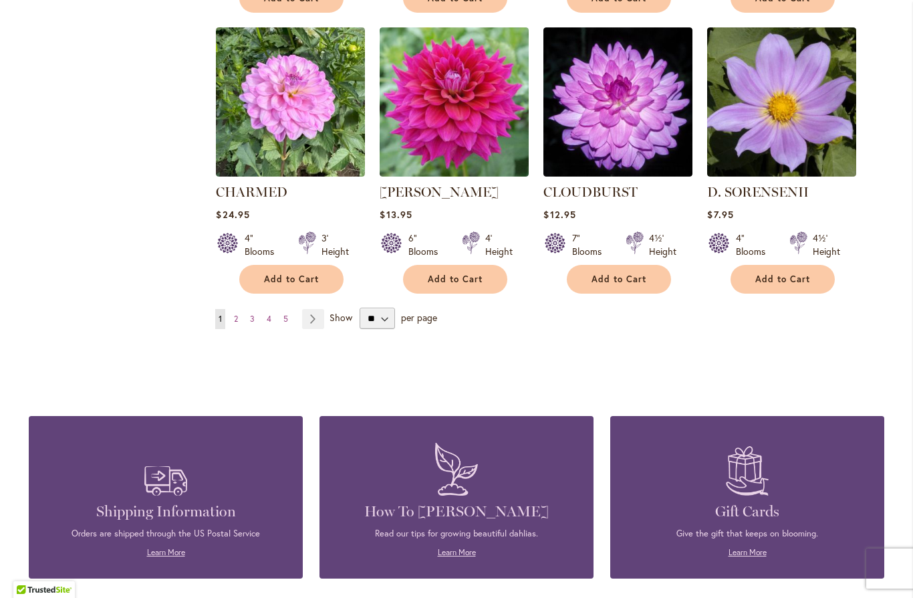
click at [318, 320] on link "Page Next" at bounding box center [313, 319] width 22 height 20
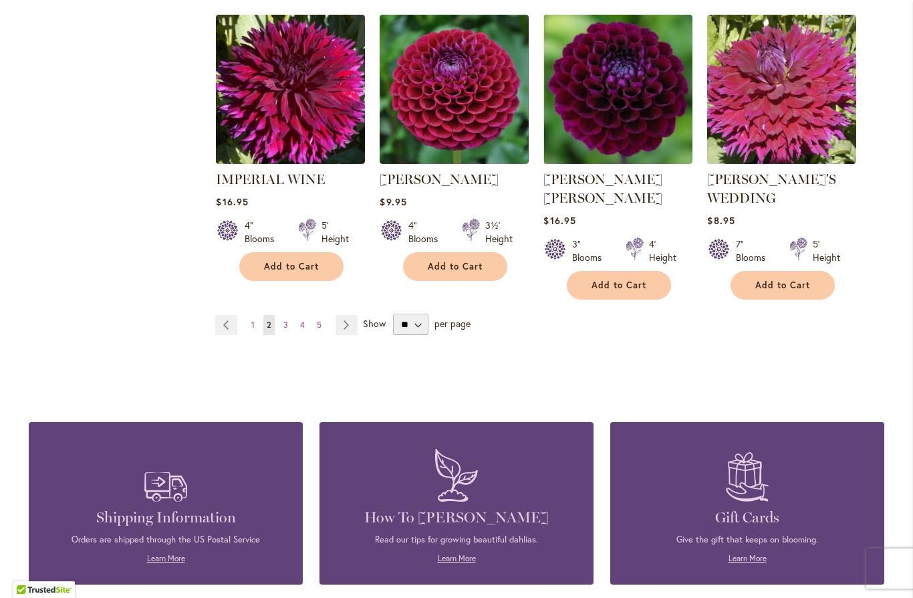
scroll to position [1185, 0]
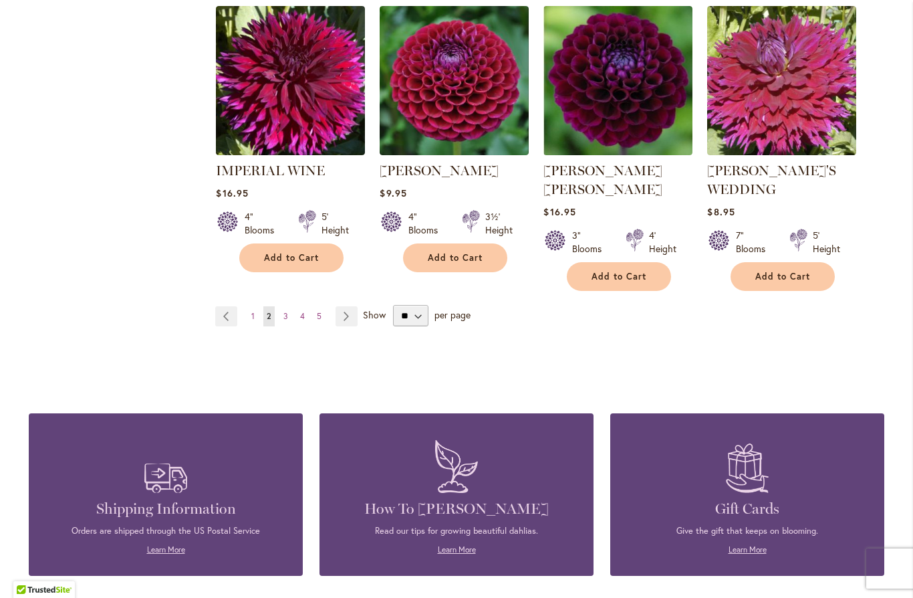
click at [346, 306] on link "Page Next" at bounding box center [347, 316] width 22 height 20
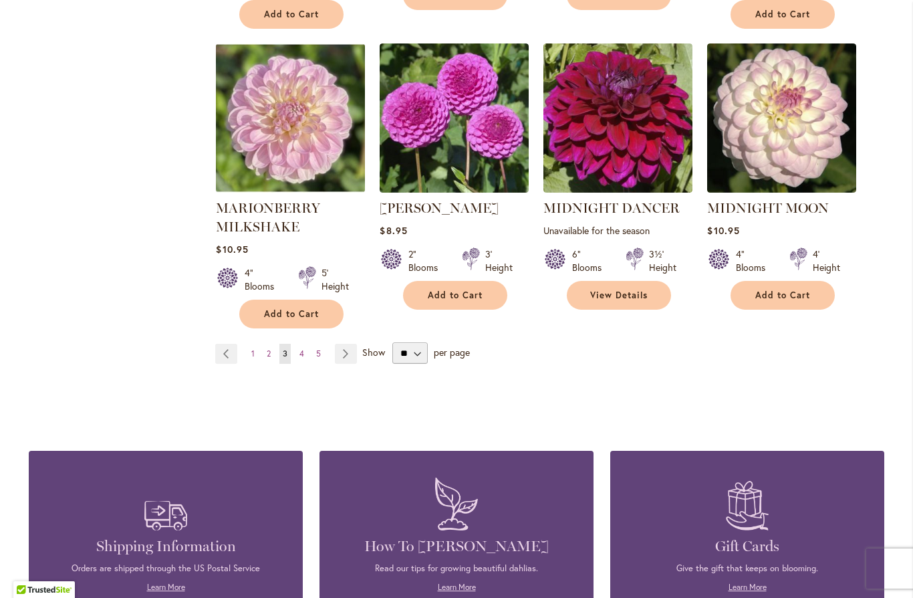
scroll to position [1170, 0]
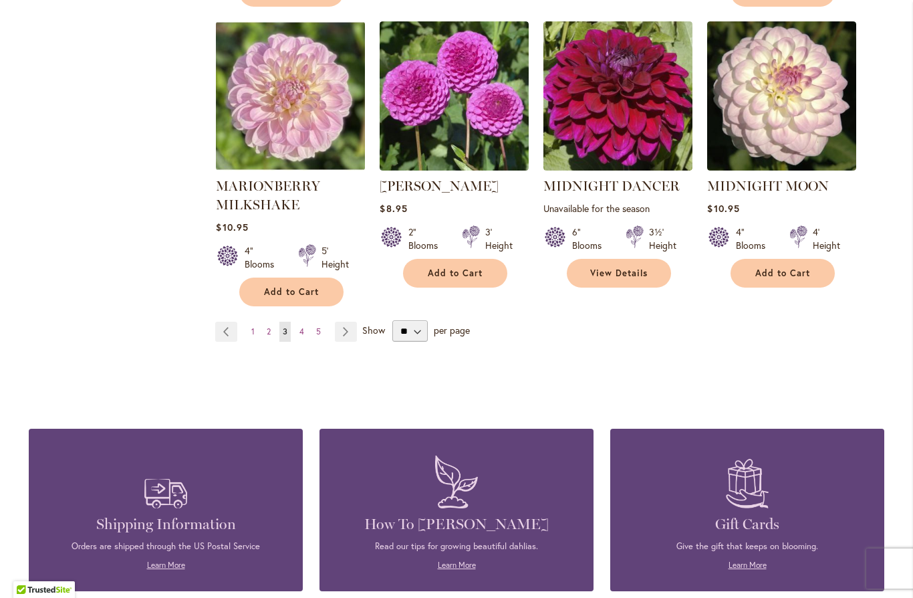
click at [350, 322] on link "Page Next" at bounding box center [346, 332] width 22 height 20
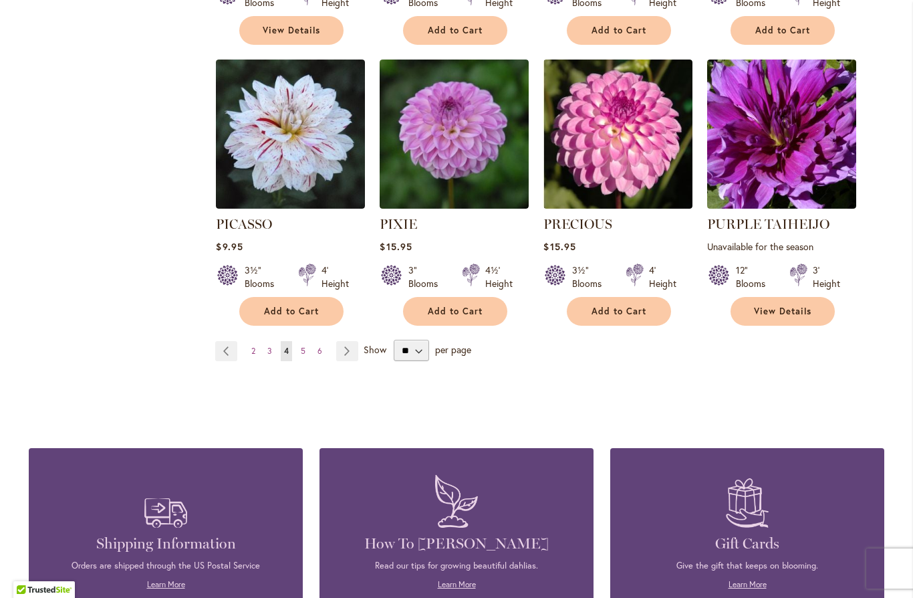
scroll to position [1199, 0]
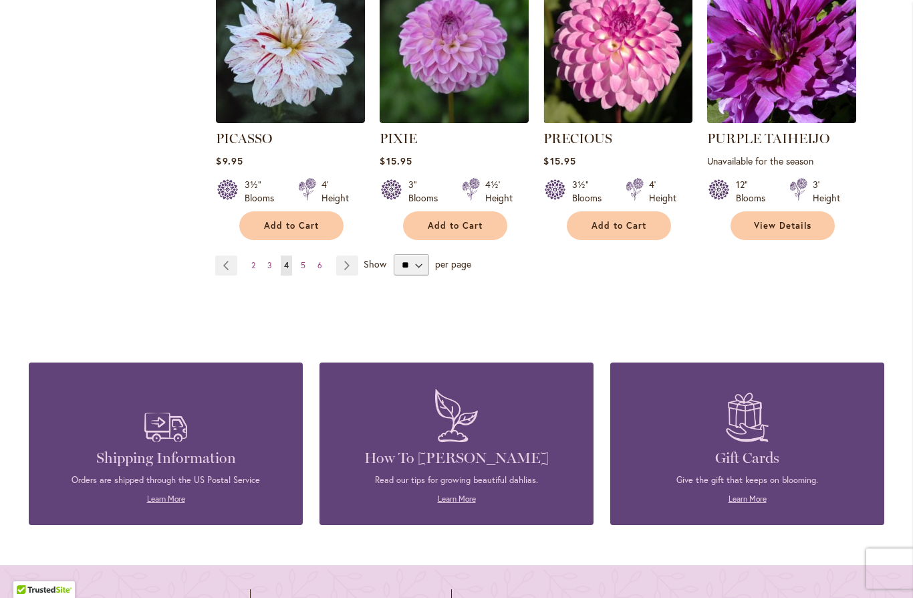
click at [352, 256] on link "Page Next" at bounding box center [347, 265] width 22 height 20
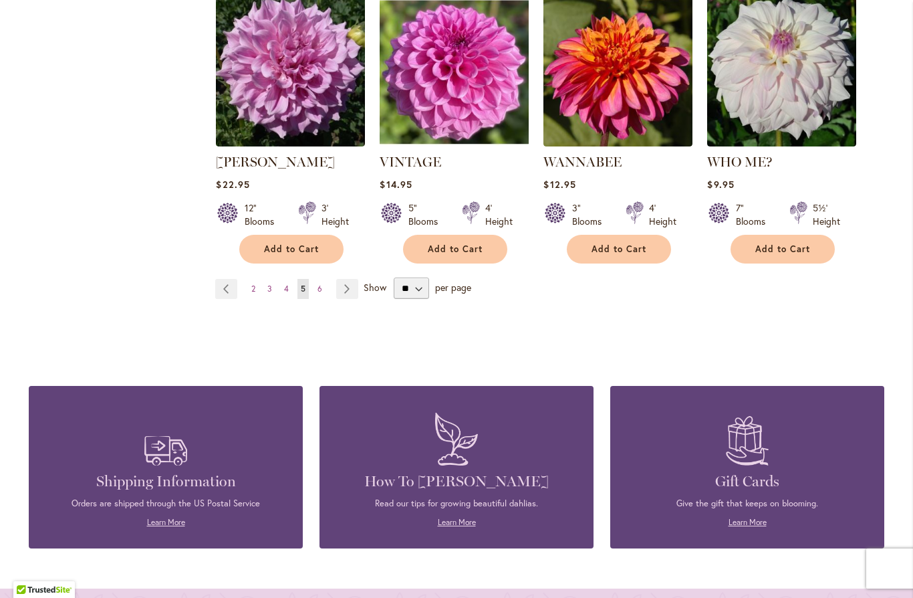
scroll to position [1193, 0]
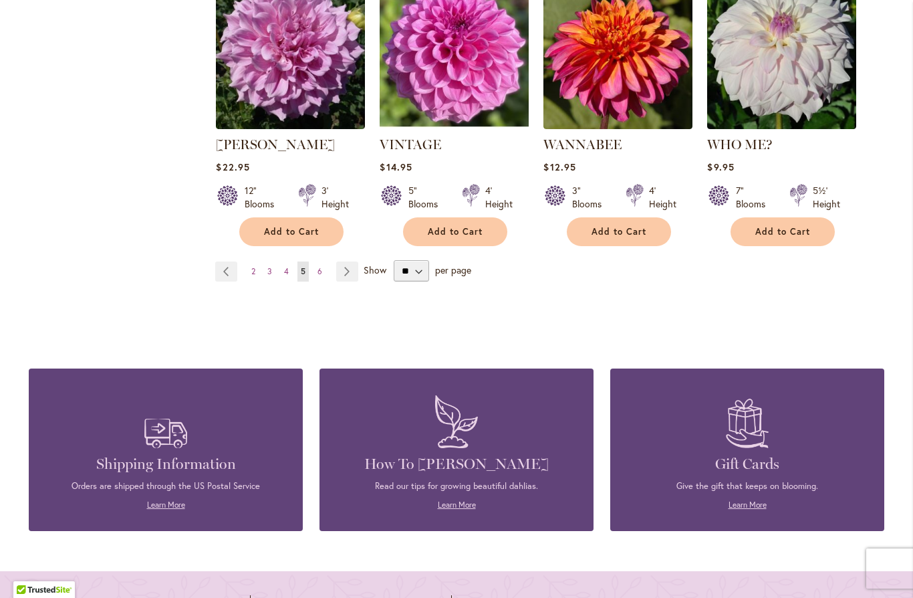
click at [352, 261] on link "Page Next" at bounding box center [347, 271] width 22 height 20
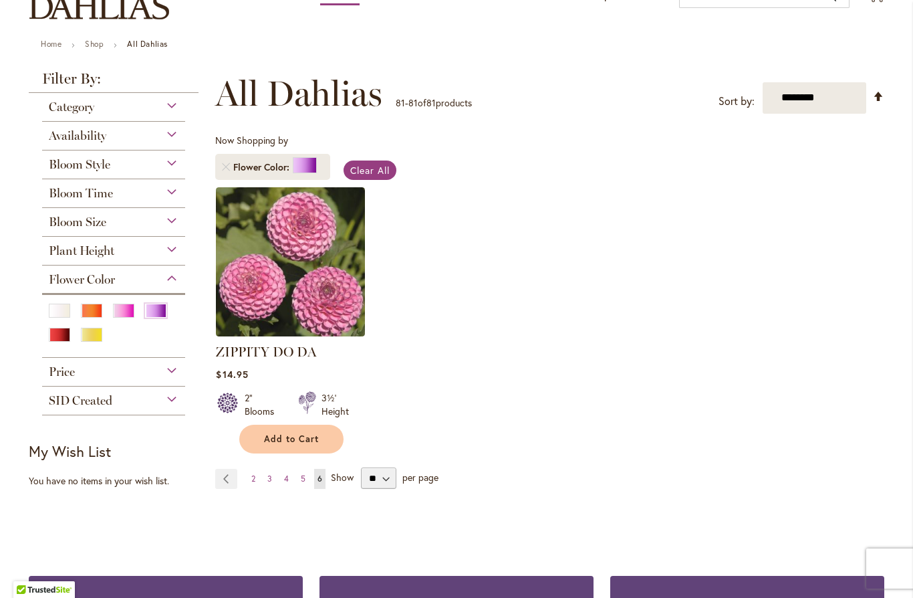
scroll to position [120, 0]
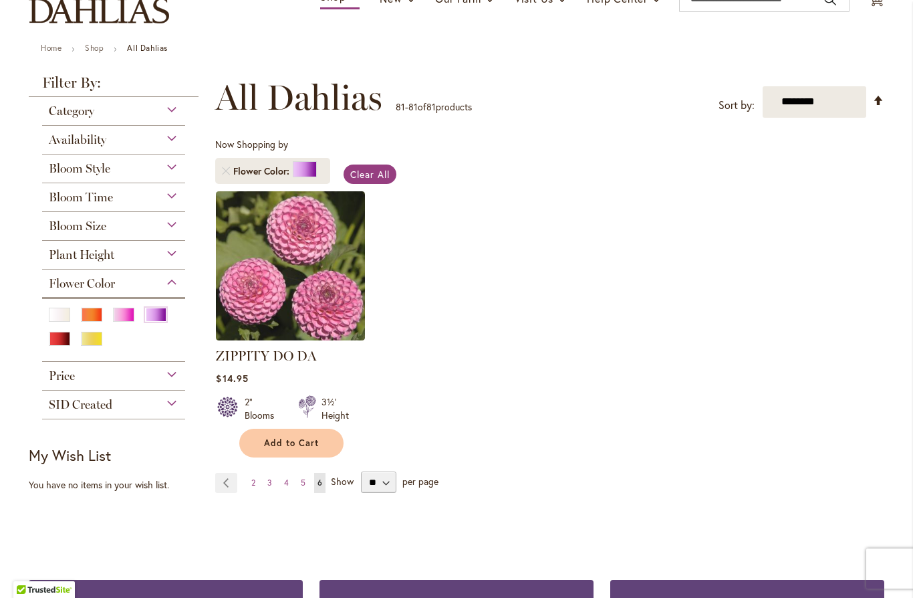
click at [93, 344] on div "Yellow" at bounding box center [91, 339] width 21 height 14
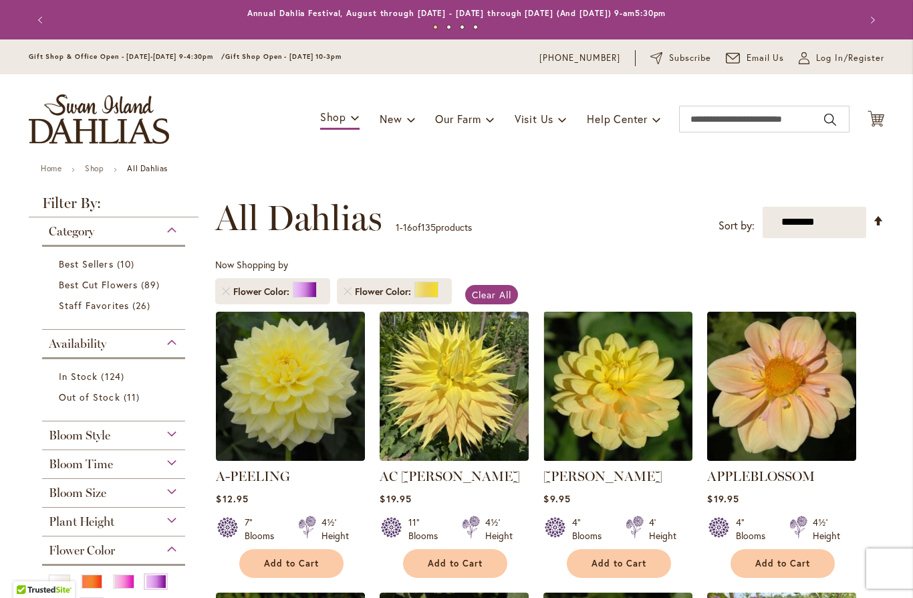
click at [224, 288] on link "Remove Flower Color Purple" at bounding box center [226, 291] width 8 height 8
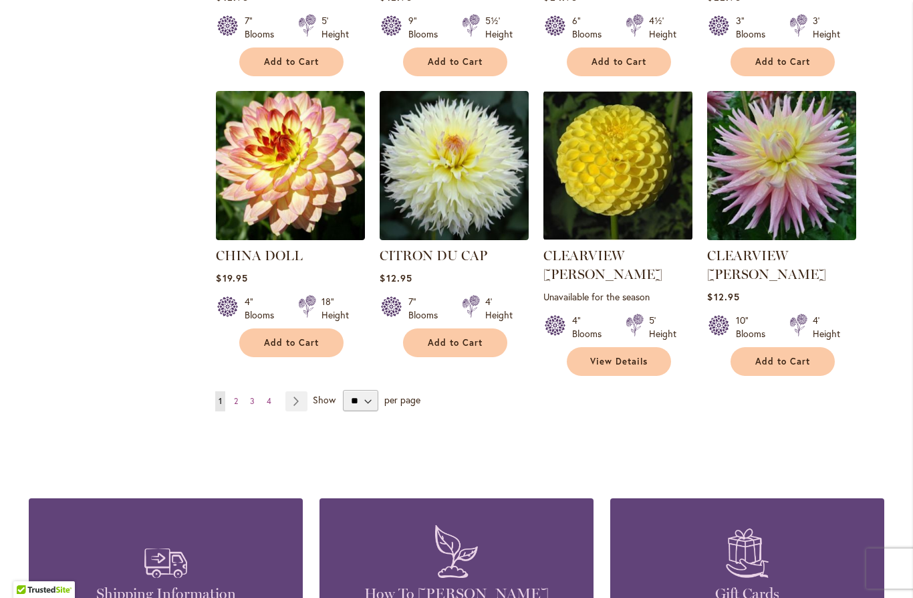
scroll to position [1064, 0]
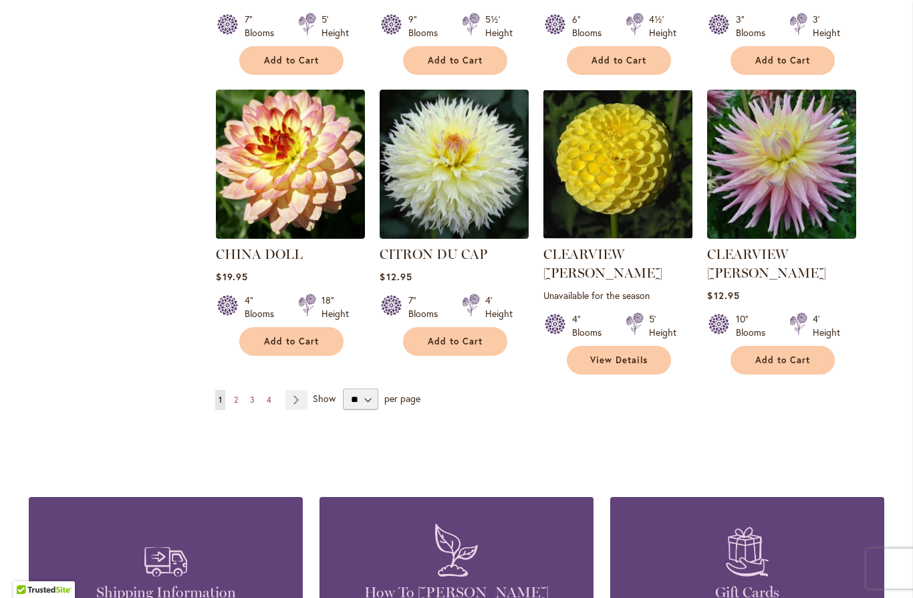
click at [299, 390] on link "Page Next" at bounding box center [296, 400] width 22 height 20
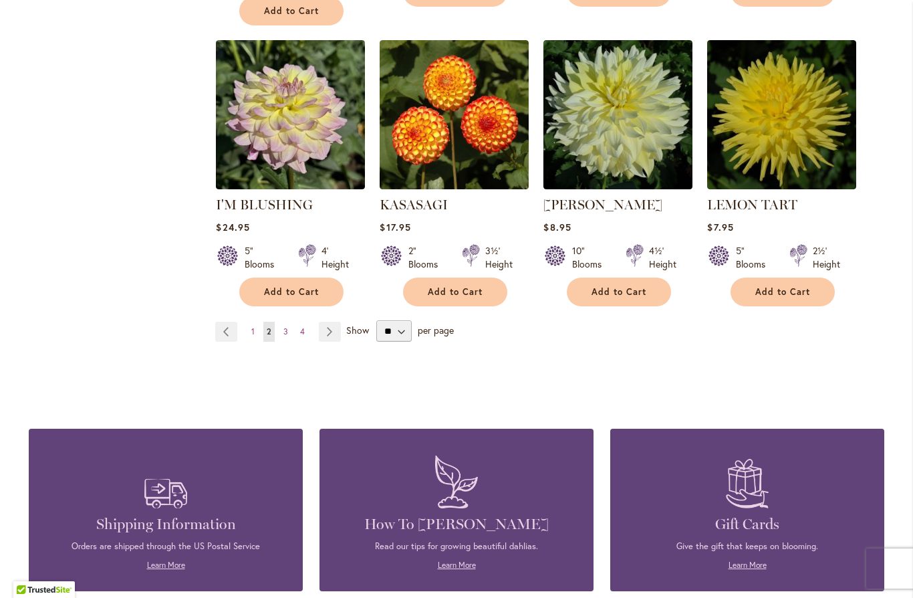
scroll to position [1149, 0]
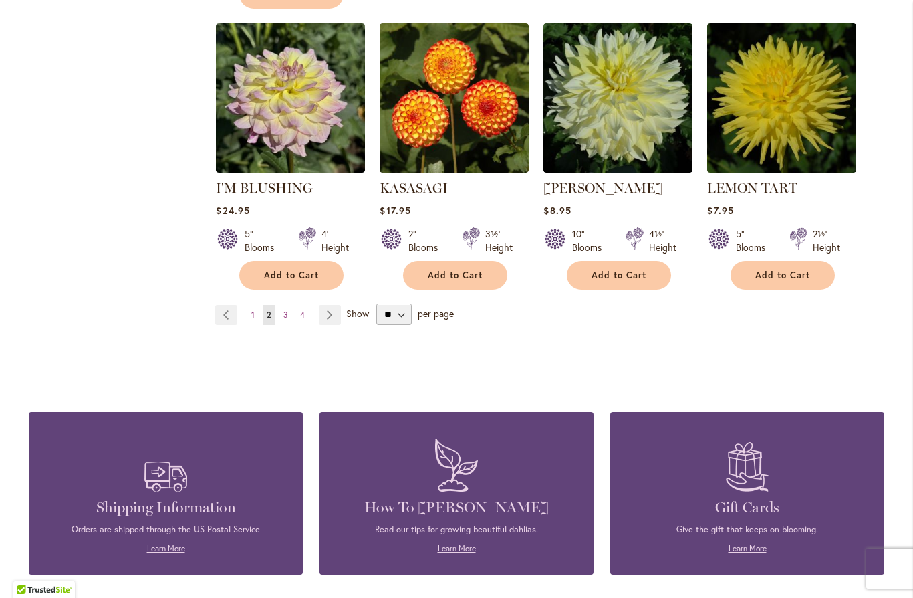
click at [332, 317] on link "Page Next" at bounding box center [330, 315] width 22 height 20
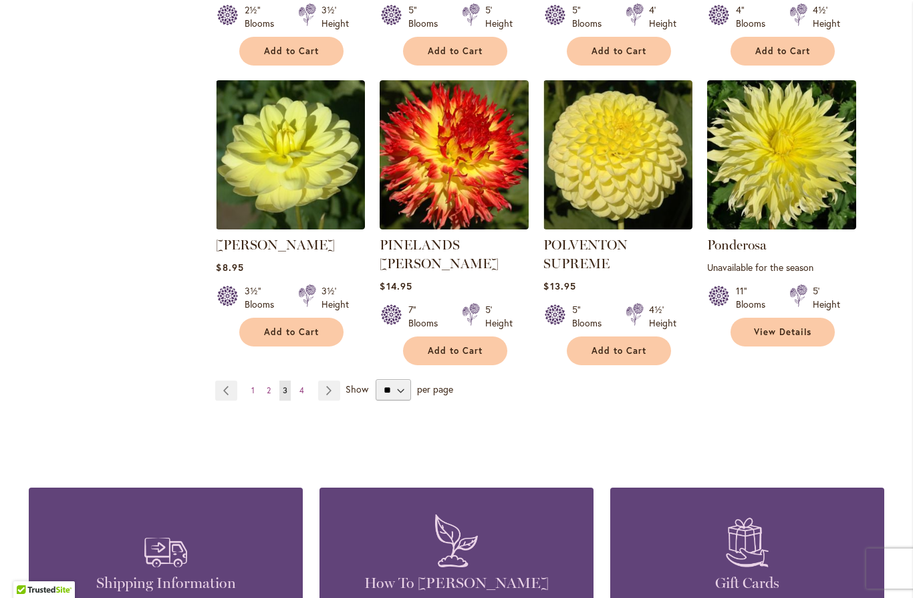
scroll to position [1112, 0]
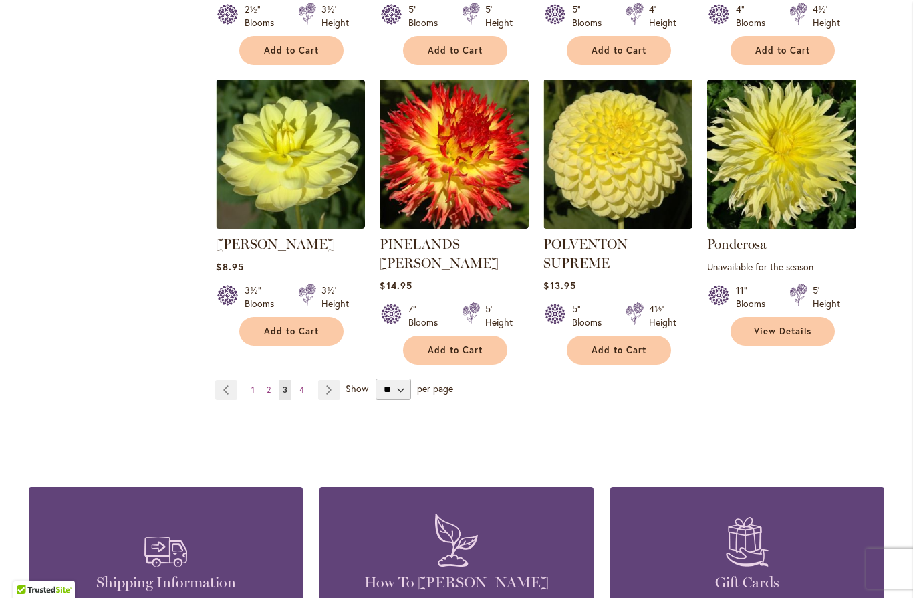
click at [335, 380] on link "Page Next" at bounding box center [329, 390] width 22 height 20
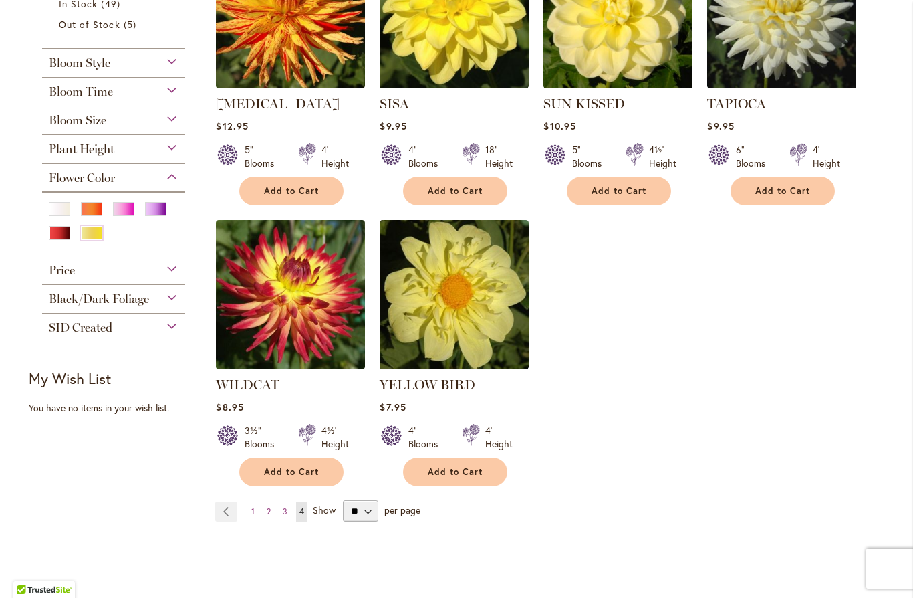
scroll to position [374, 0]
